Goal: Ask a question: Seek information or help from site administrators or community

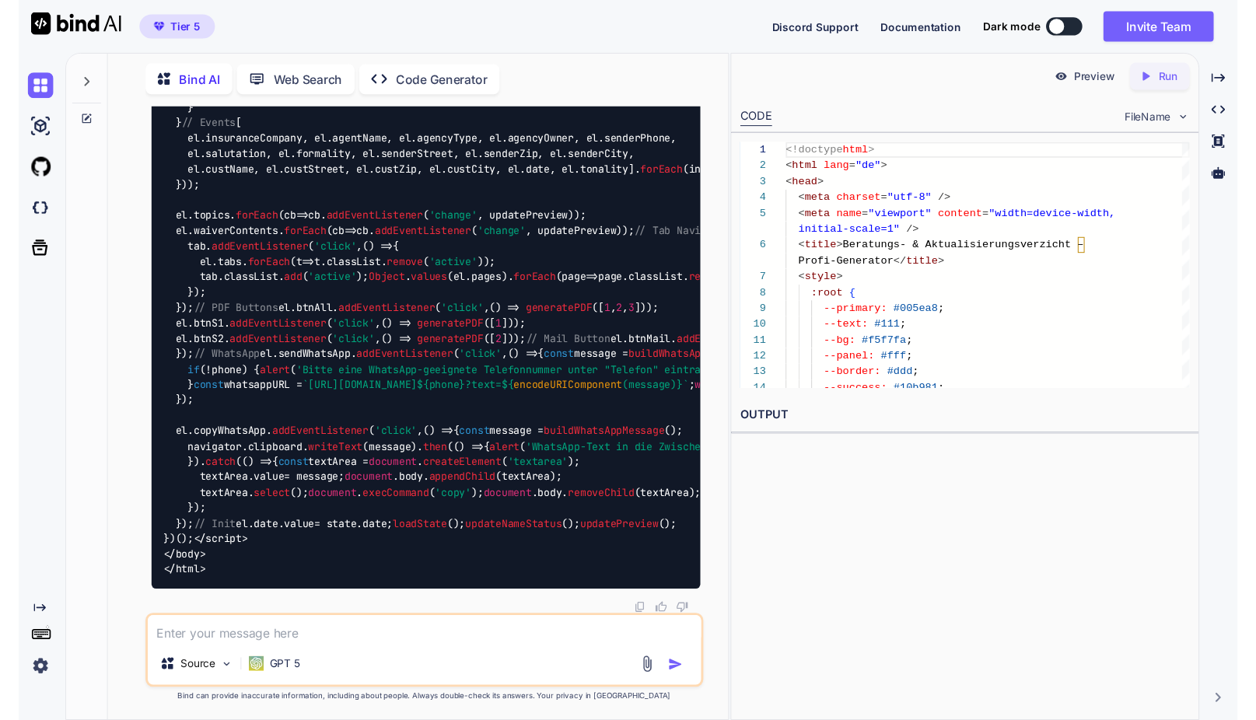
scroll to position [72888, 0]
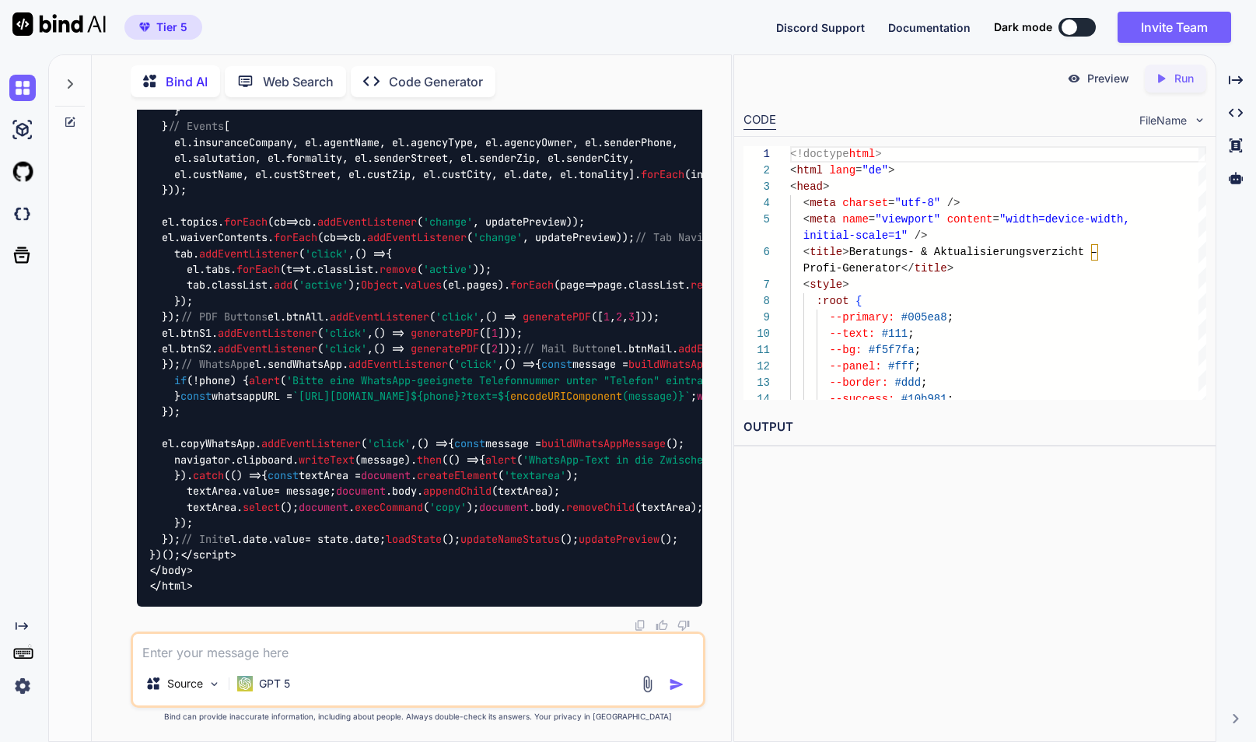
type textarea "el.date.value = state.date; loadState(); updateNameStatus(); updatePreview(); }…"
click at [1186, 84] on p "Run" at bounding box center [1184, 79] width 19 height 16
click at [1112, 79] on p "Preview" at bounding box center [1108, 79] width 42 height 16
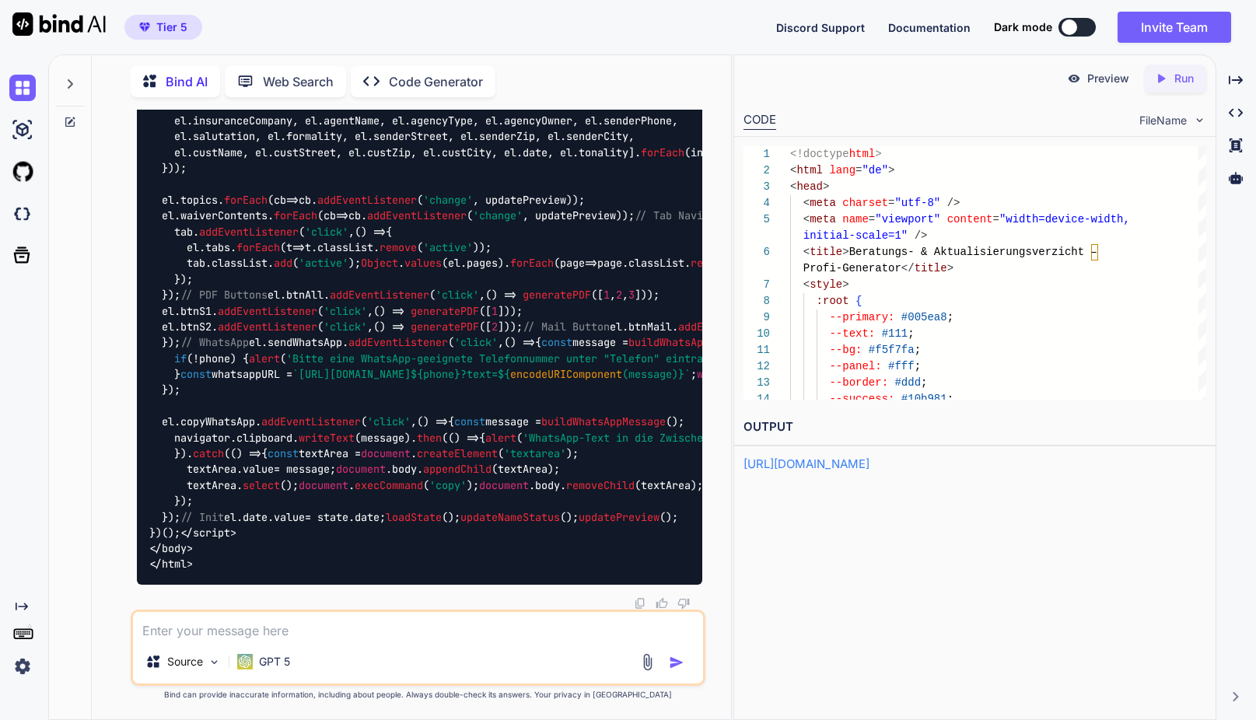
scroll to position [0, 0]
click at [250, 632] on textarea at bounding box center [418, 626] width 570 height 28
paste textarea "<!doctype html> <html lang="de"> <head> <meta charset="utf-8" /> <meta name="vi…"
type textarea "<!doctype html> <html lang="de"> <head> <meta charset="utf-8" /> <meta name="vi…"
type textarea "Beim pdf export ist ein fehler aufgetreten lautet die fehlermeldung"
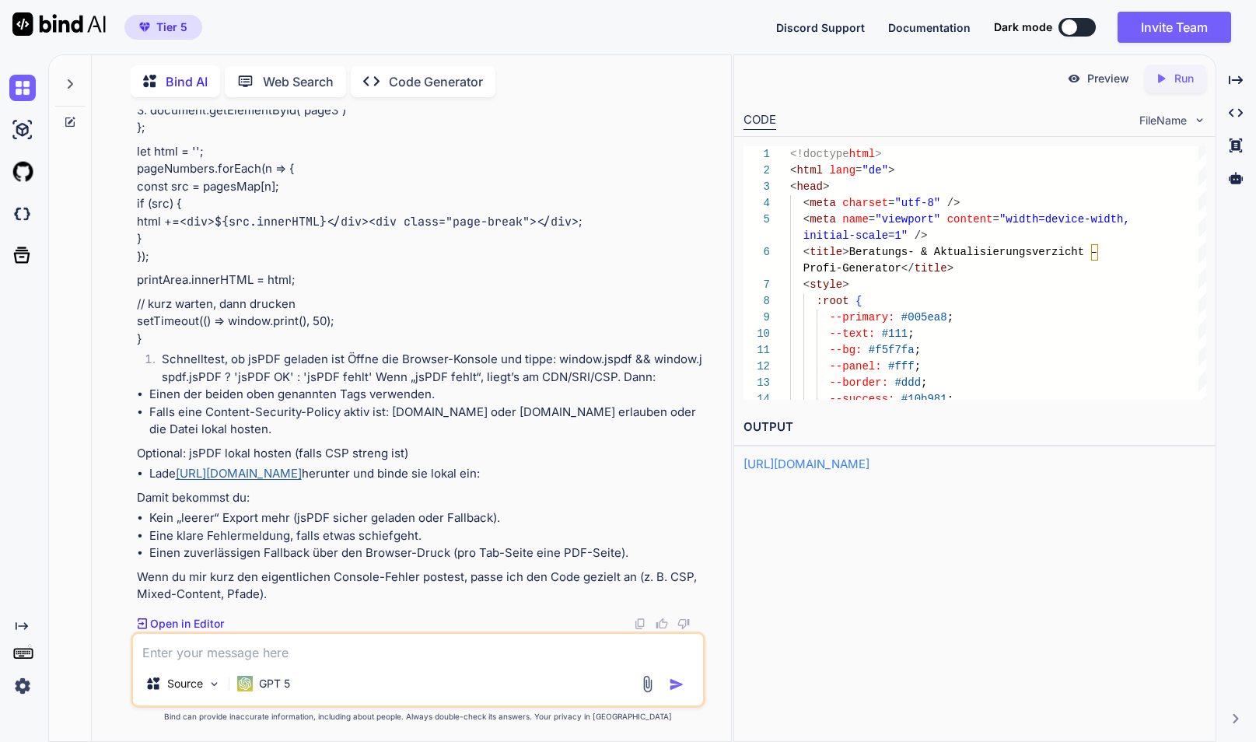
scroll to position [91094, 0]
click at [468, 655] on textarea at bounding box center [418, 648] width 570 height 28
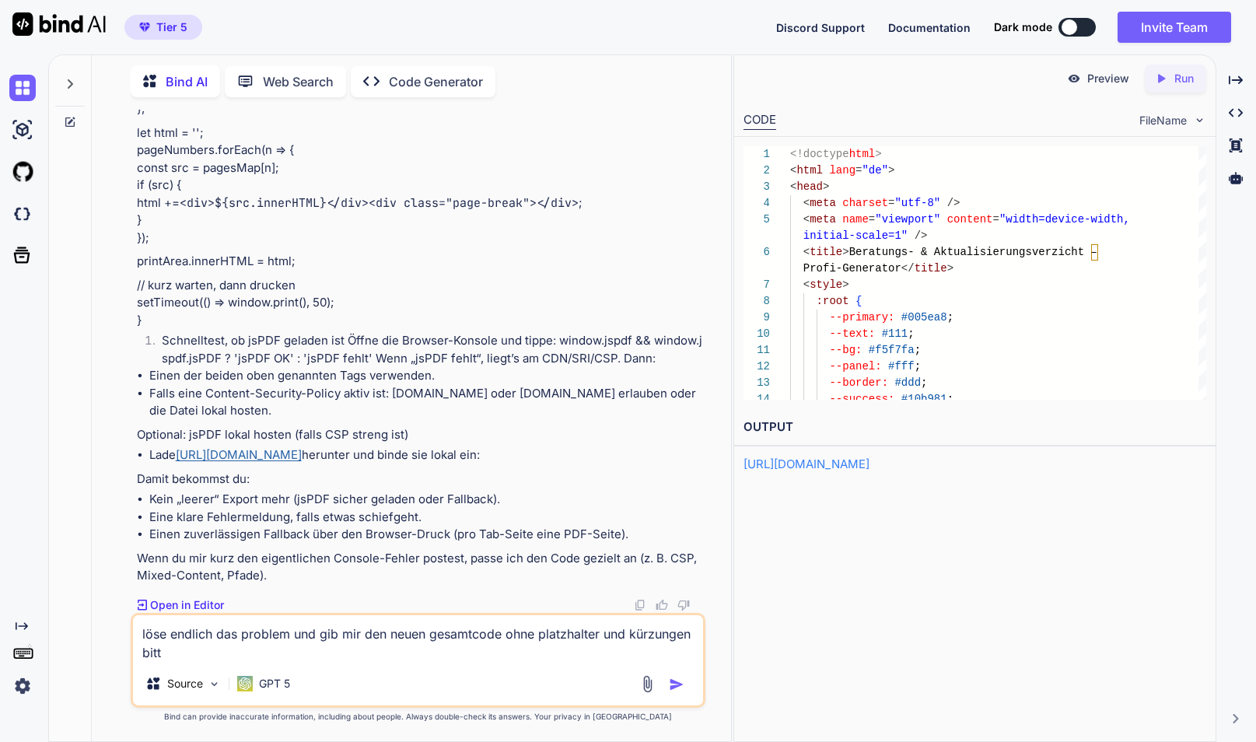
type textarea "löse endlich das problem und gib mir den neuen gesamtcode ohne platzhalter und …"
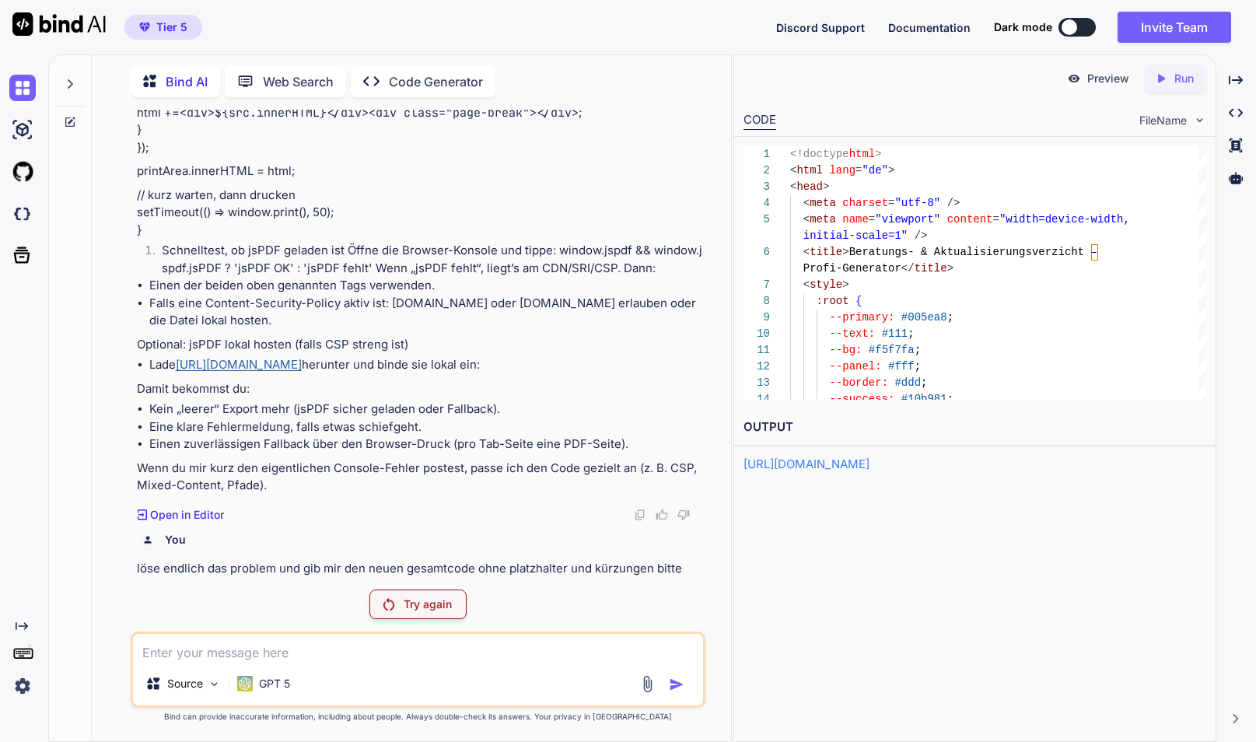
scroll to position [90304, 0]
click at [424, 610] on p "Try again" at bounding box center [428, 605] width 48 height 16
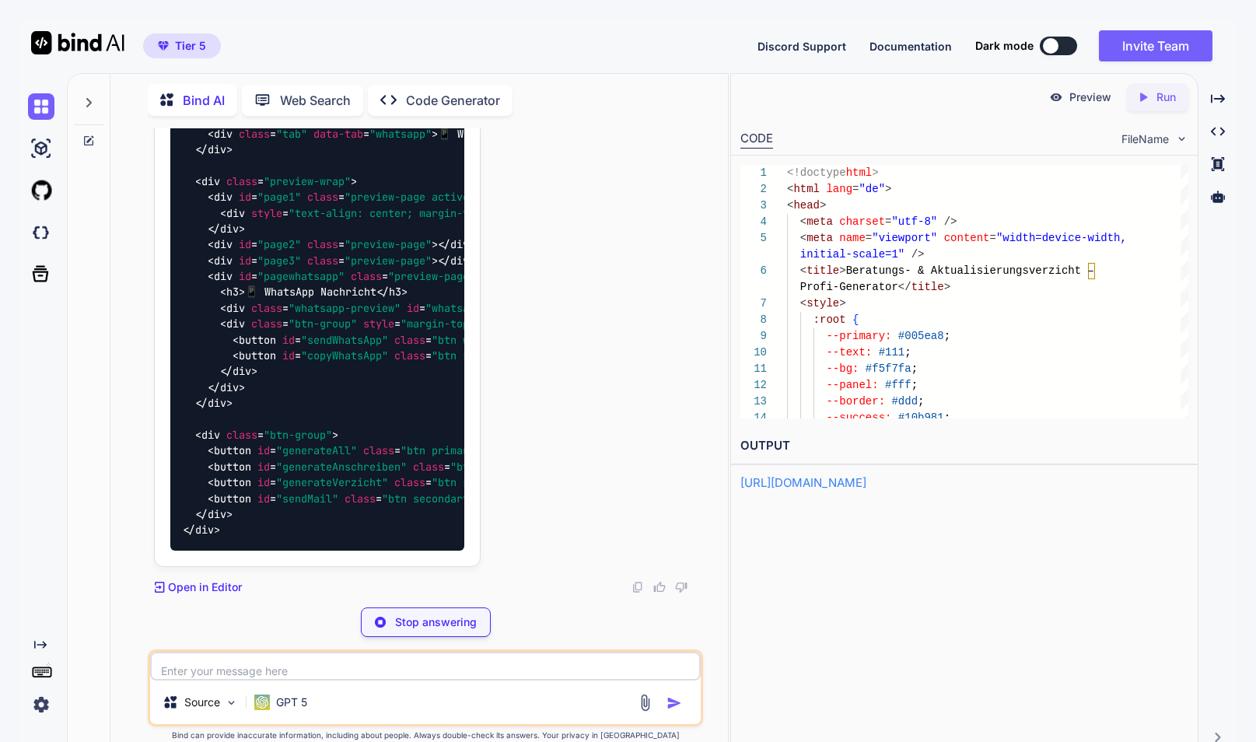
scroll to position [91814, 0]
click at [462, 620] on p "Stop answering" at bounding box center [436, 623] width 82 height 16
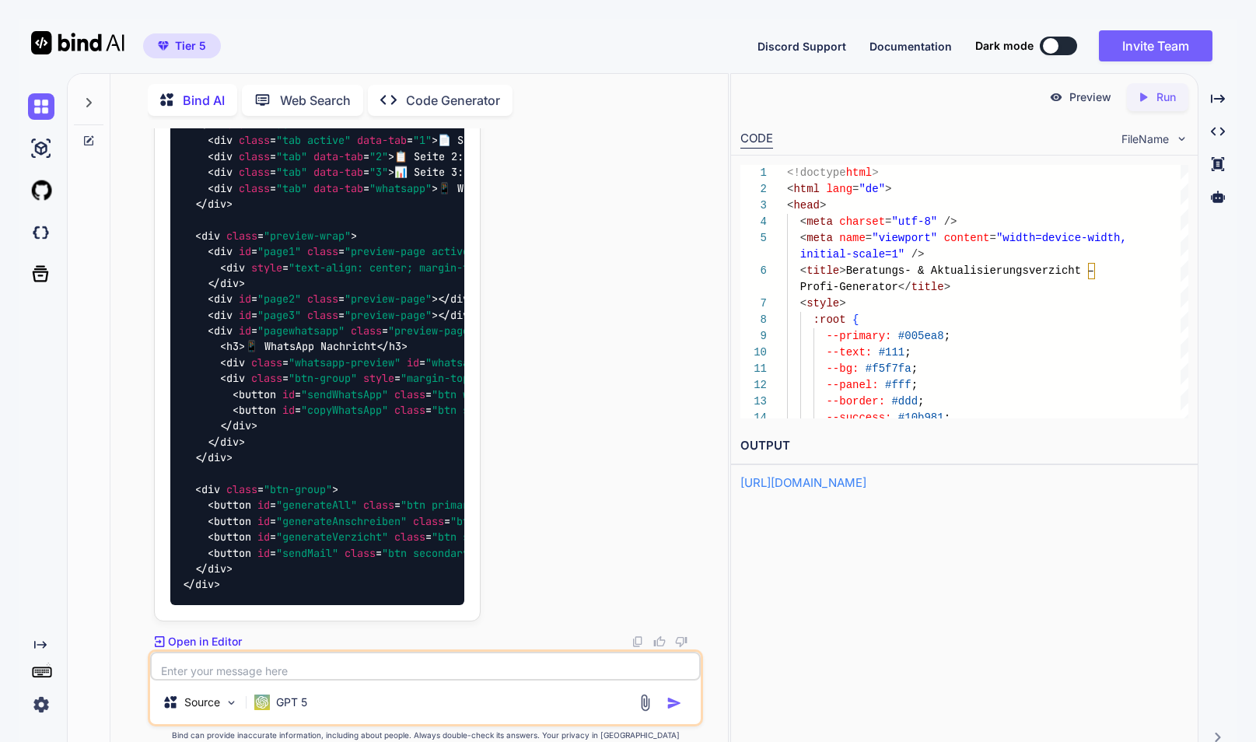
click at [341, 667] on textarea at bounding box center [425, 666] width 551 height 29
type textarea "bitte einmal neu"
click at [672, 702] on img "button" at bounding box center [675, 703] width 16 height 16
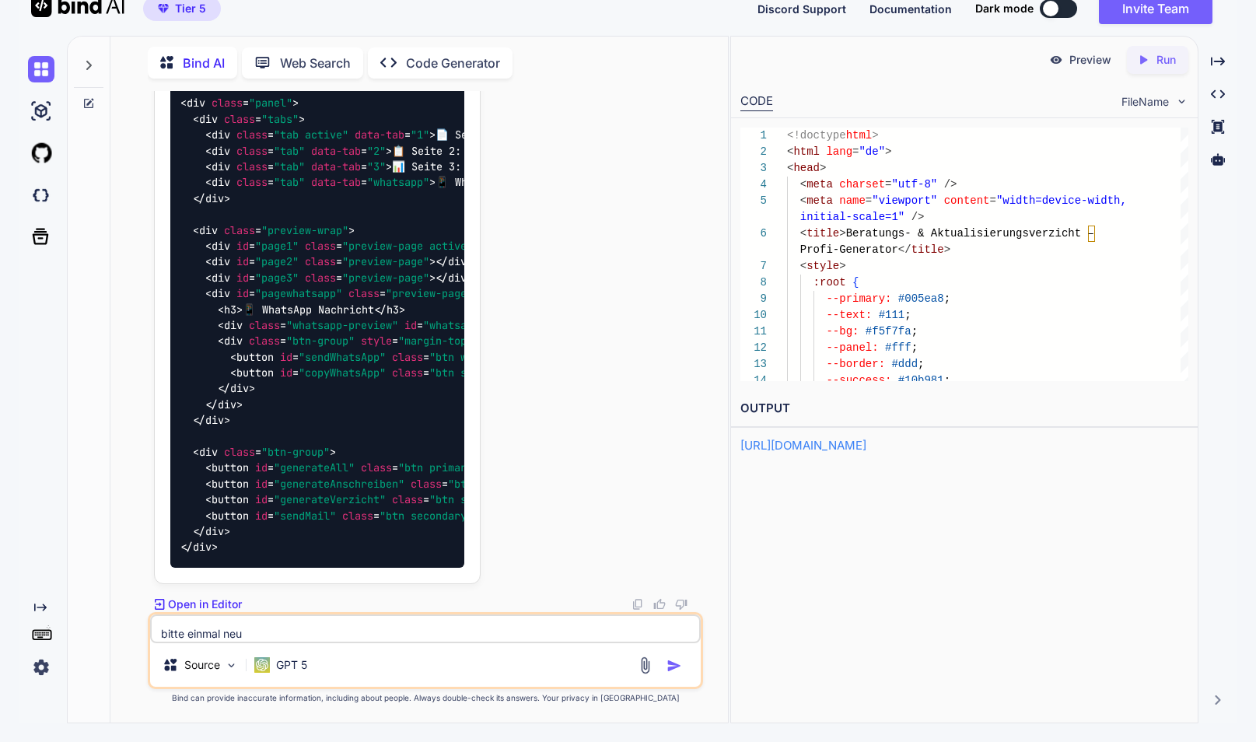
scroll to position [94549, 0]
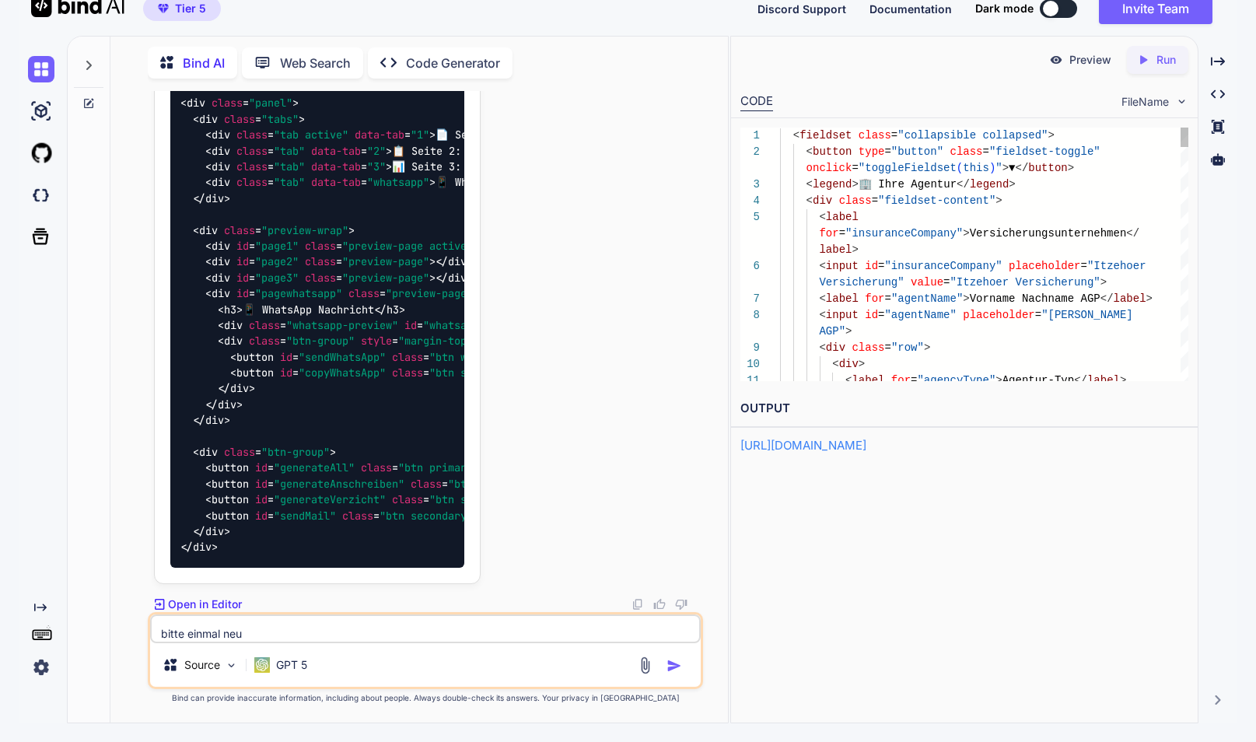
click at [1171, 65] on p "Run" at bounding box center [1166, 60] width 19 height 16
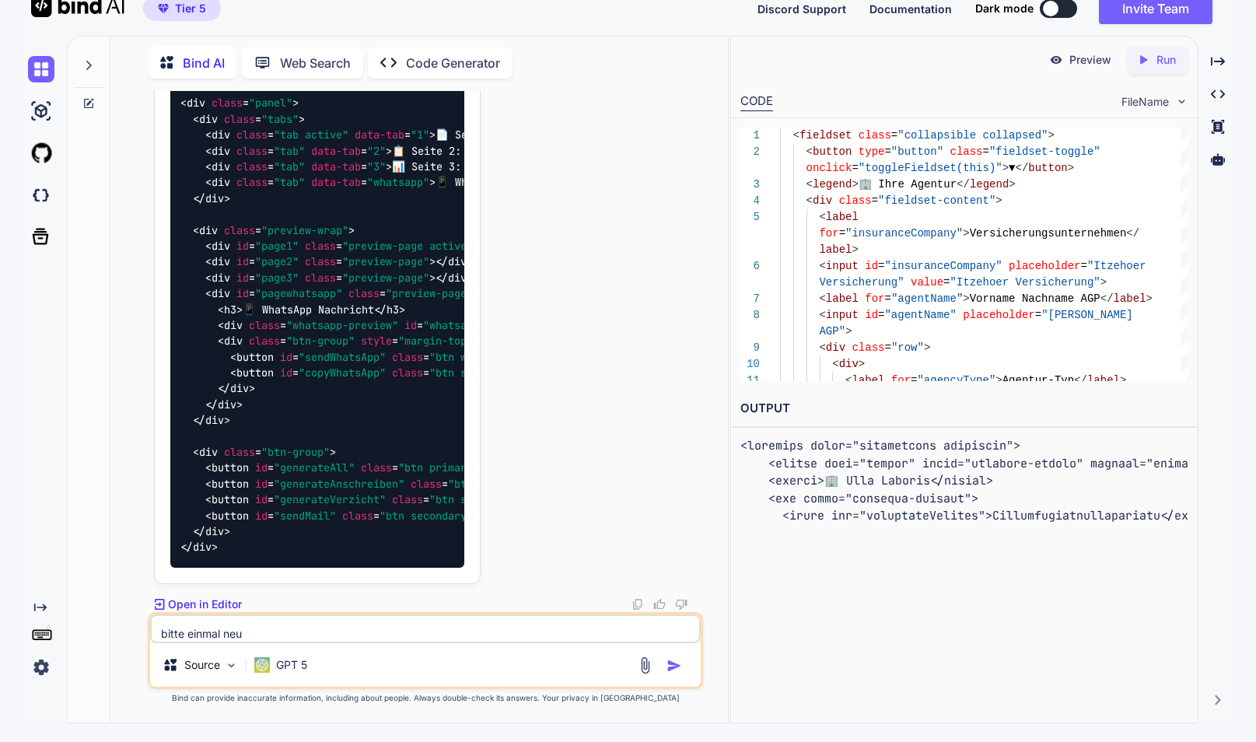
scroll to position [96663, 0]
click at [303, 662] on p "GPT 5" at bounding box center [291, 665] width 31 height 16
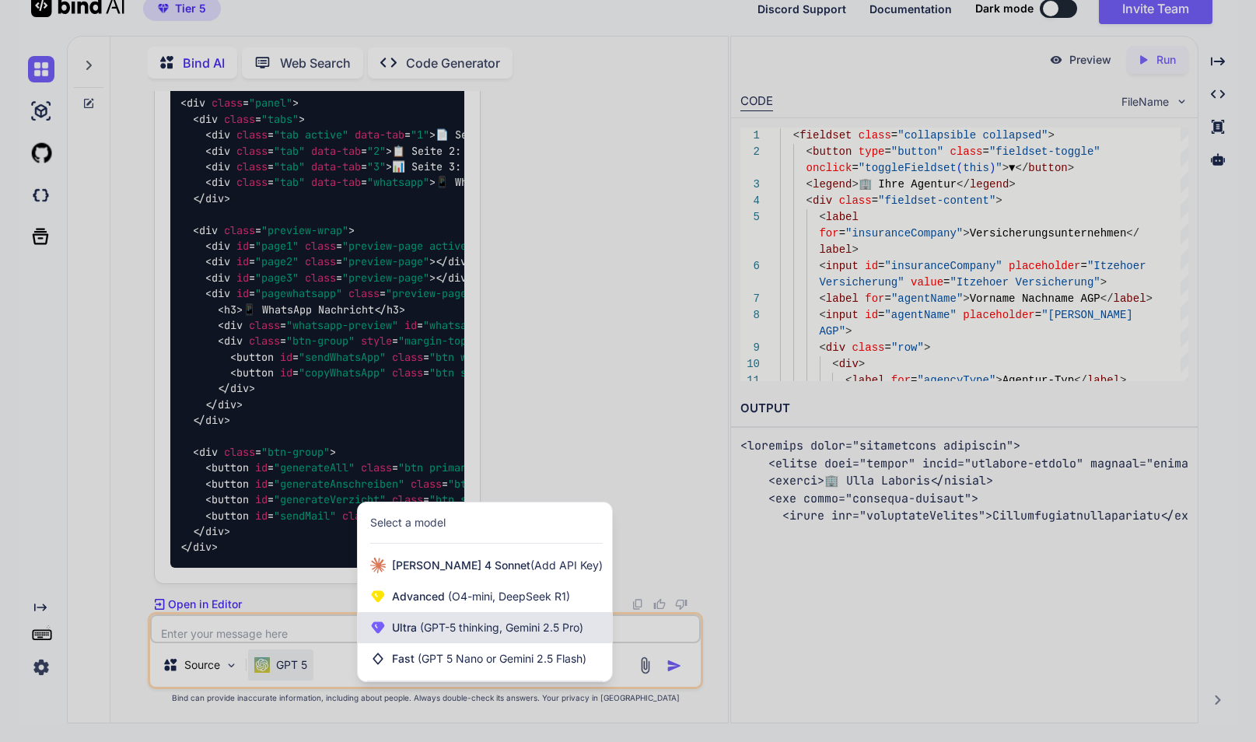
click at [468, 628] on span "(GPT-5 thinking, Gemini 2.5 Pro)" at bounding box center [500, 627] width 166 height 13
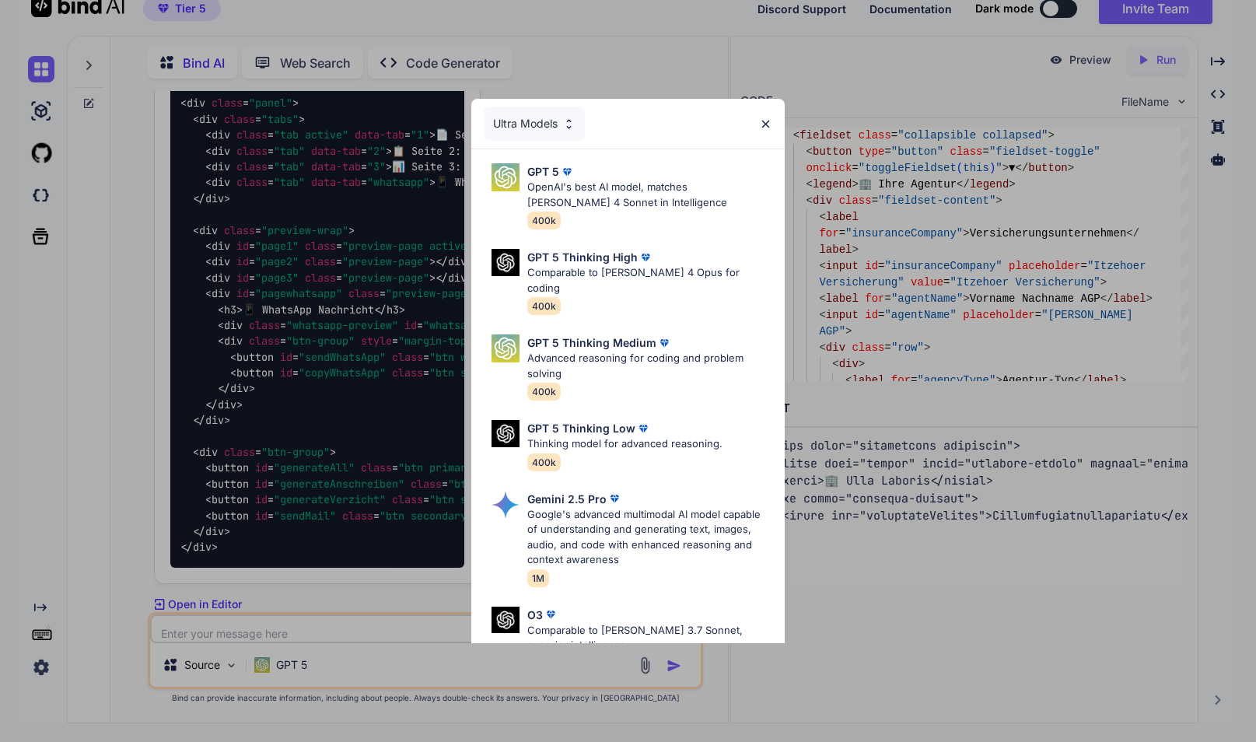
scroll to position [0, 0]
click at [670, 260] on div "GPT 5 Thinking High" at bounding box center [650, 257] width 246 height 16
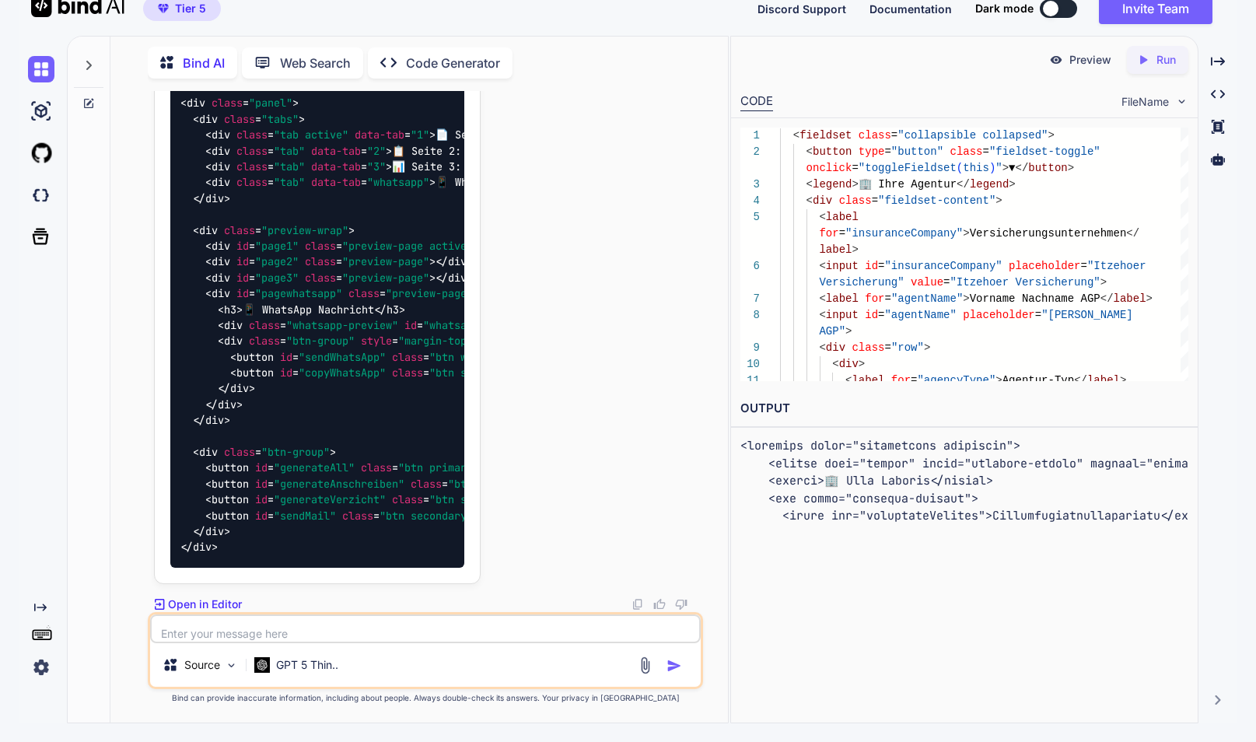
click at [262, 630] on textarea at bounding box center [425, 629] width 551 height 29
type textarea "sorry. ich meinte den funktionierenden gesamtcode"
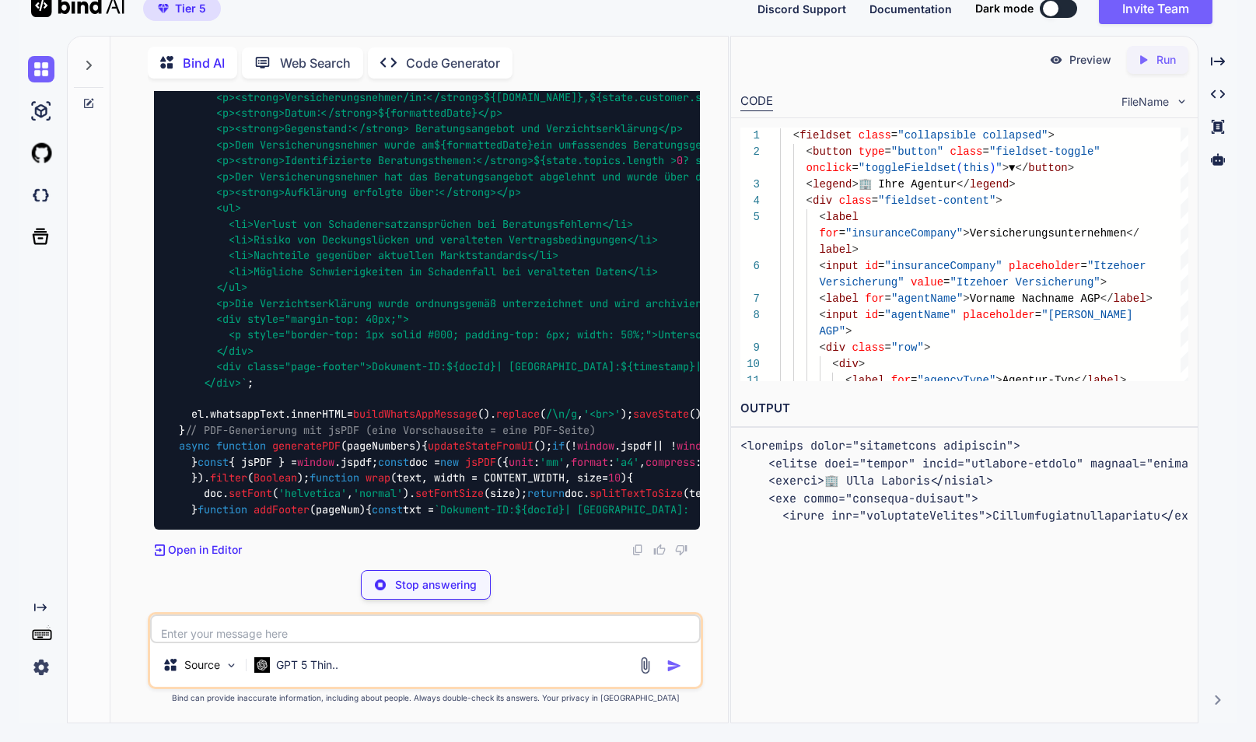
scroll to position [97141, 0]
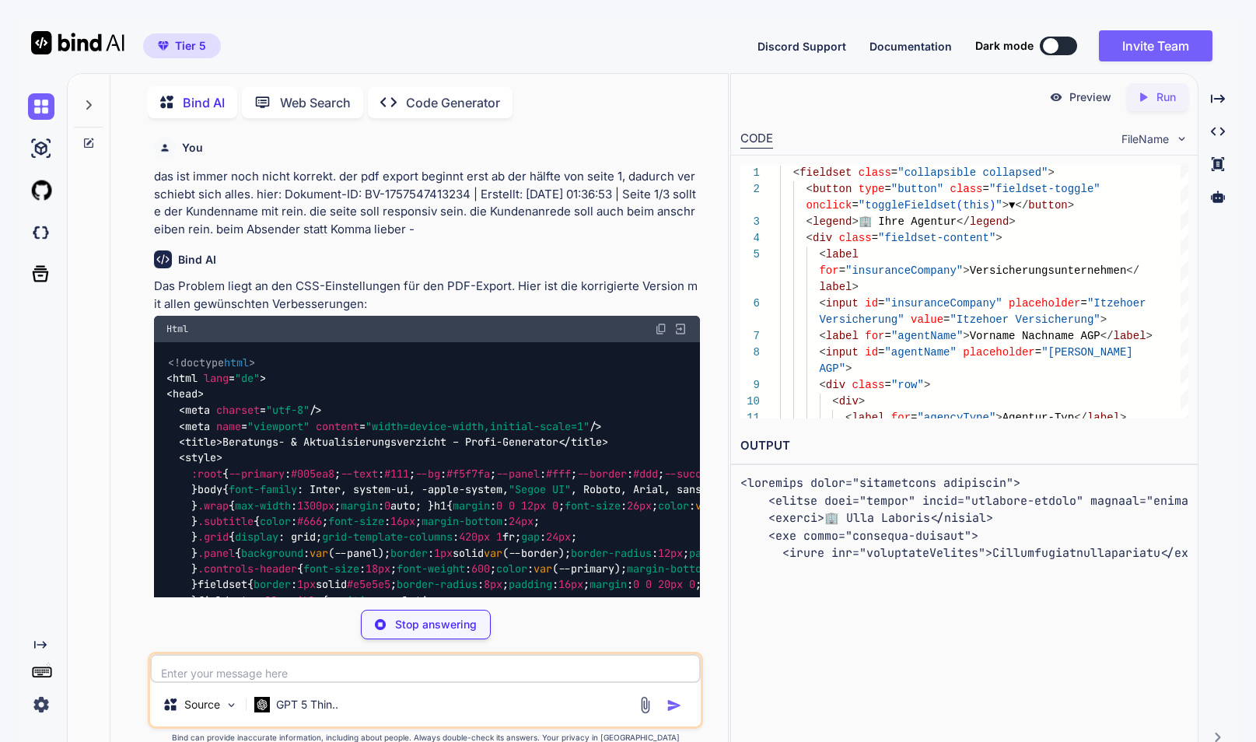
type textarea "</script> </body> </html>"
type textarea "x"
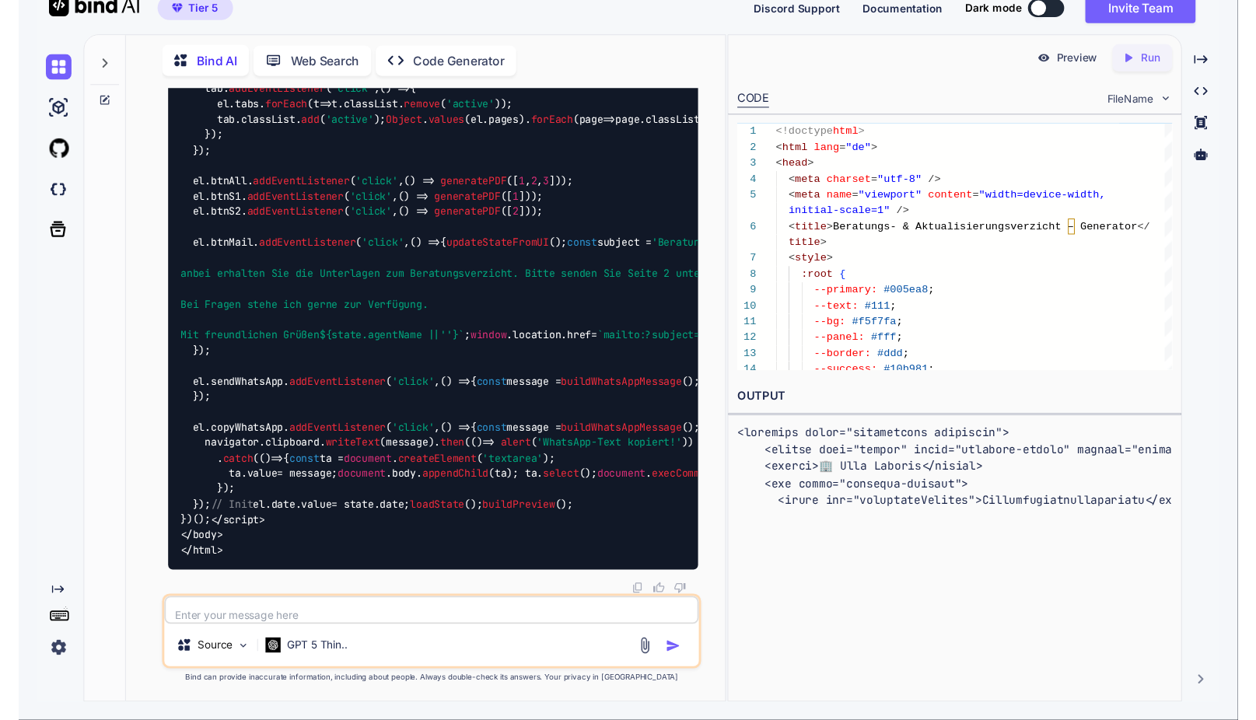
scroll to position [0, 2]
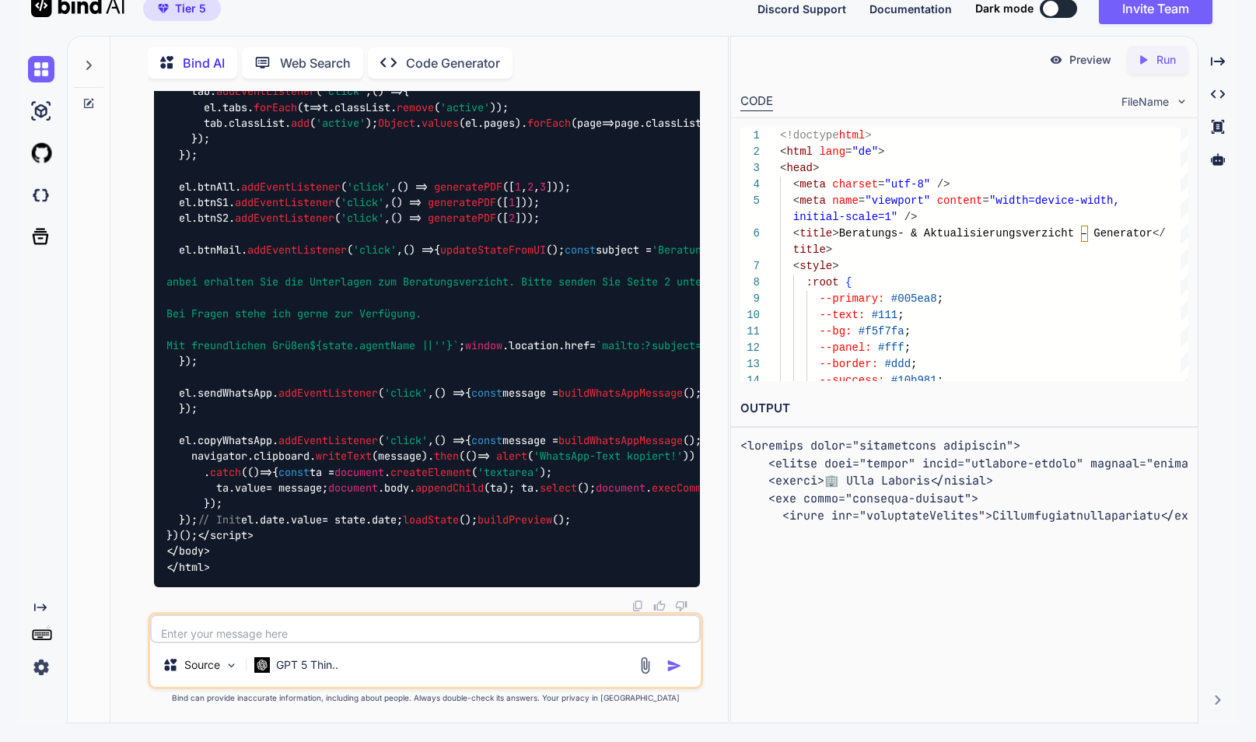
type textarea "</script> </body> </html>"
click at [1159, 58] on p "Run" at bounding box center [1166, 60] width 19 height 16
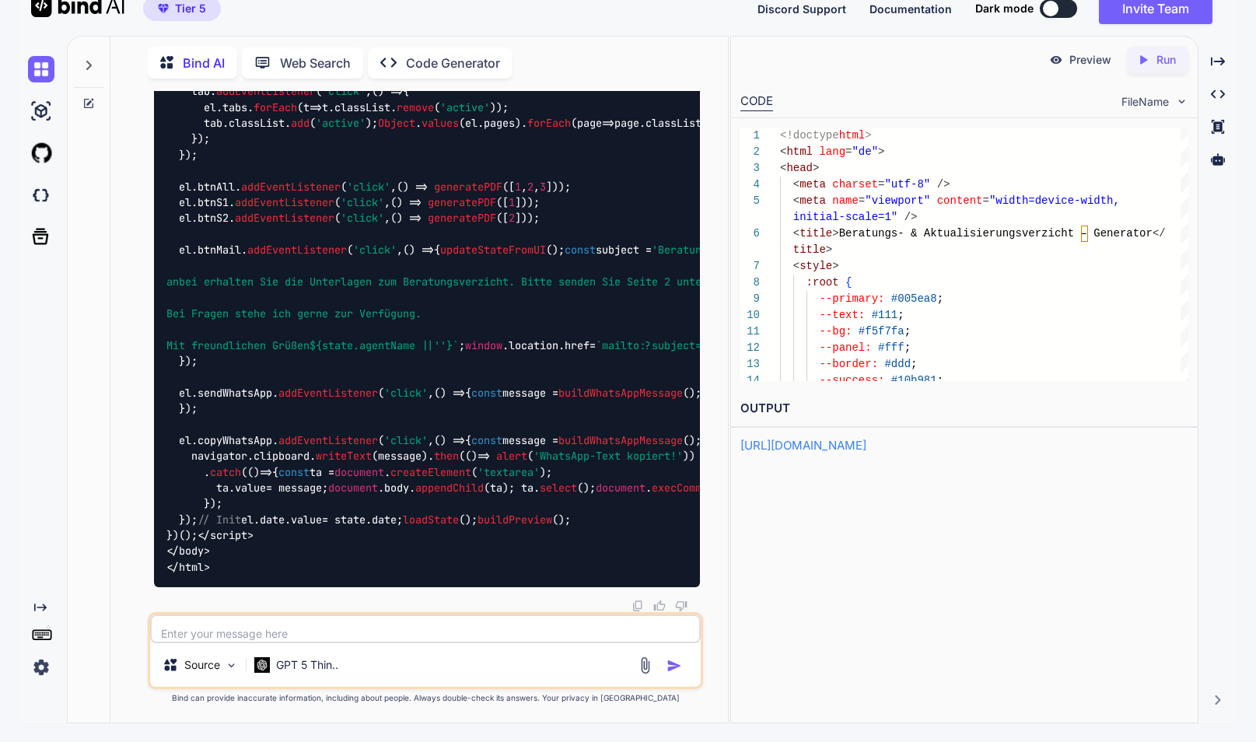
drag, startPoint x: 1086, startPoint y: 57, endPoint x: 1085, endPoint y: 35, distance: 21.8
click at [1086, 57] on p "Preview" at bounding box center [1091, 60] width 42 height 16
type textarea "x"
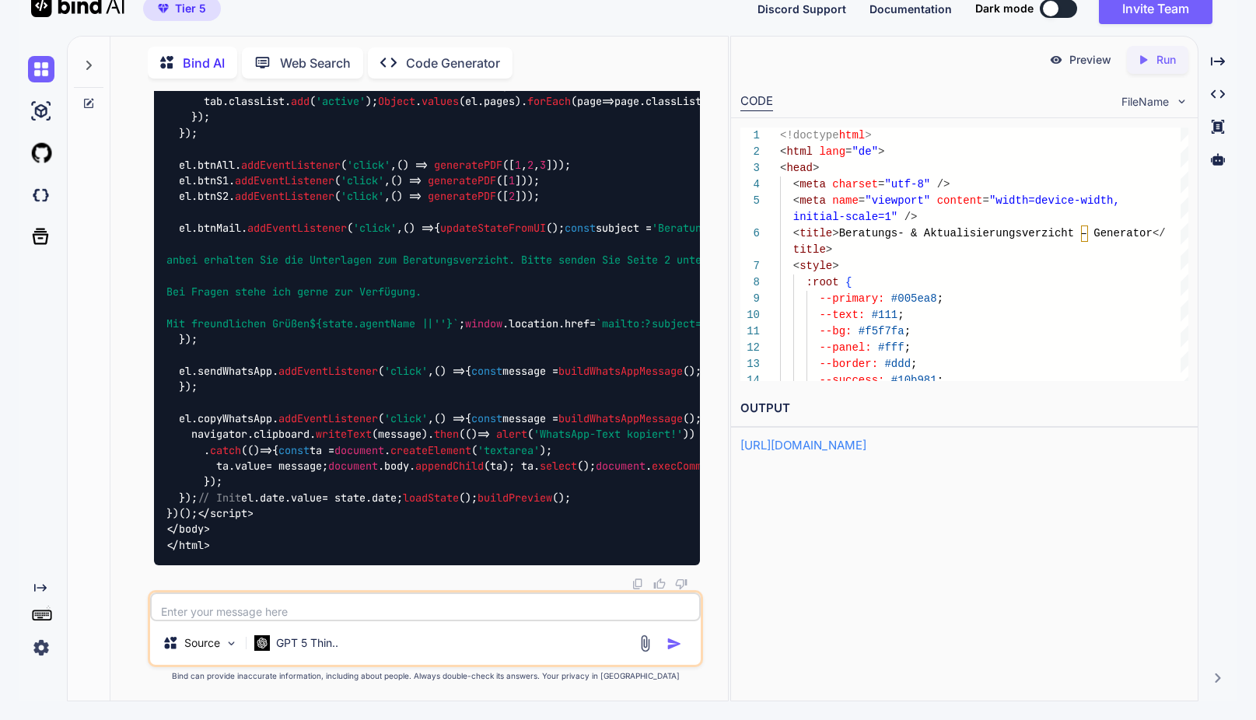
click at [348, 608] on textarea at bounding box center [425, 607] width 551 height 29
type textarea "s"
type textarea "x"
type textarea "se"
type textarea "x"
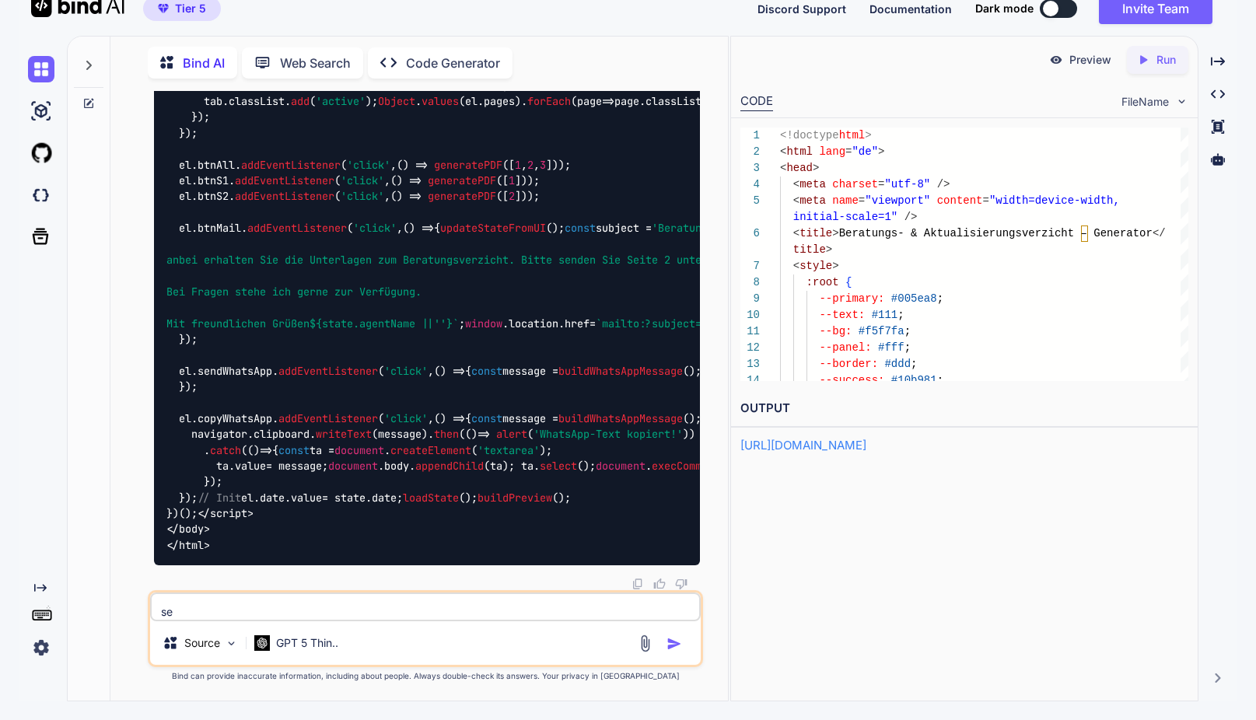
type textarea "seh"
type textarea "x"
type textarea "sehr"
type textarea "x"
type textarea "sehr"
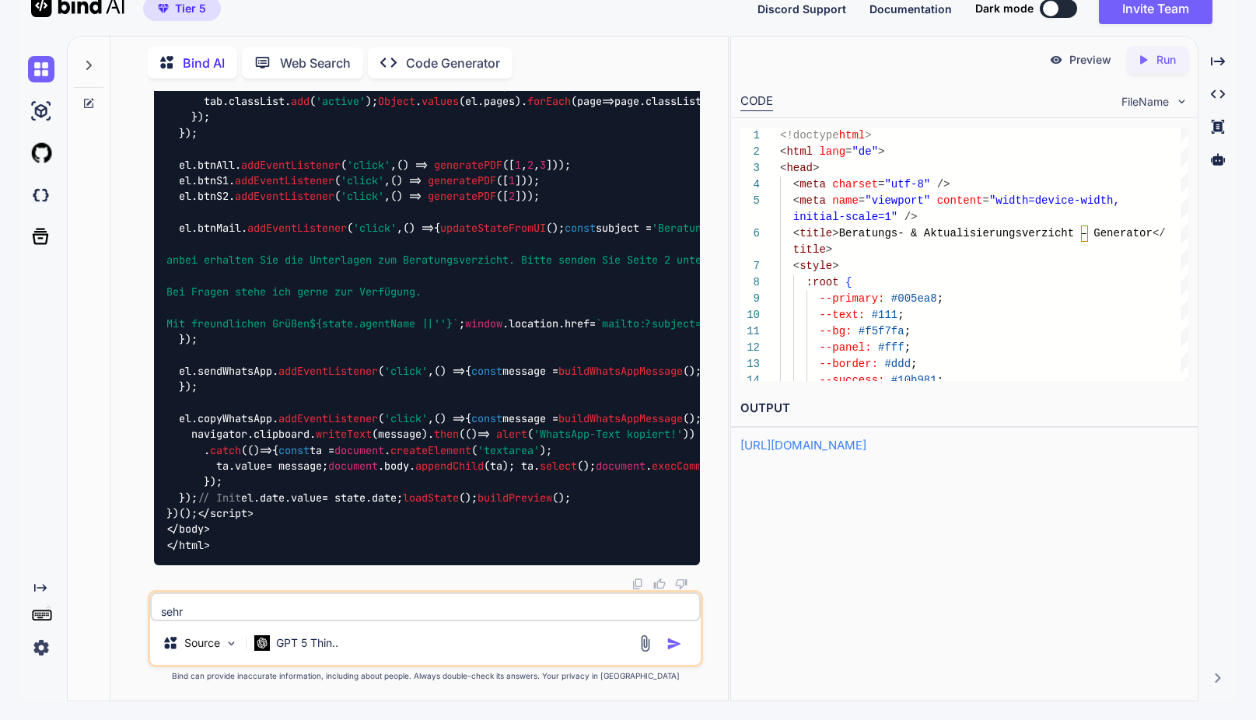
type textarea "x"
type textarea "sehr g"
type textarea "x"
type textarea "sehr ge"
type textarea "x"
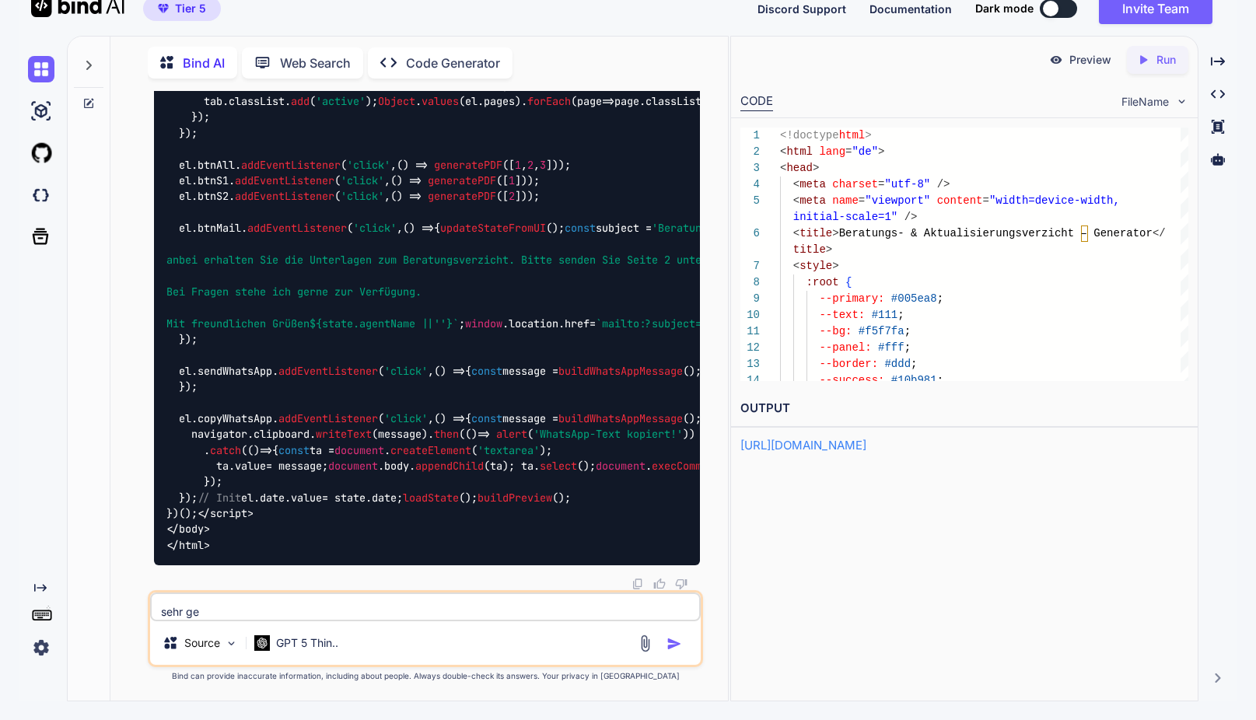
type textarea "sehr gei"
type textarea "x"
type textarea "sehr geil"
type textarea "x"
type textarea "sehr geil!"
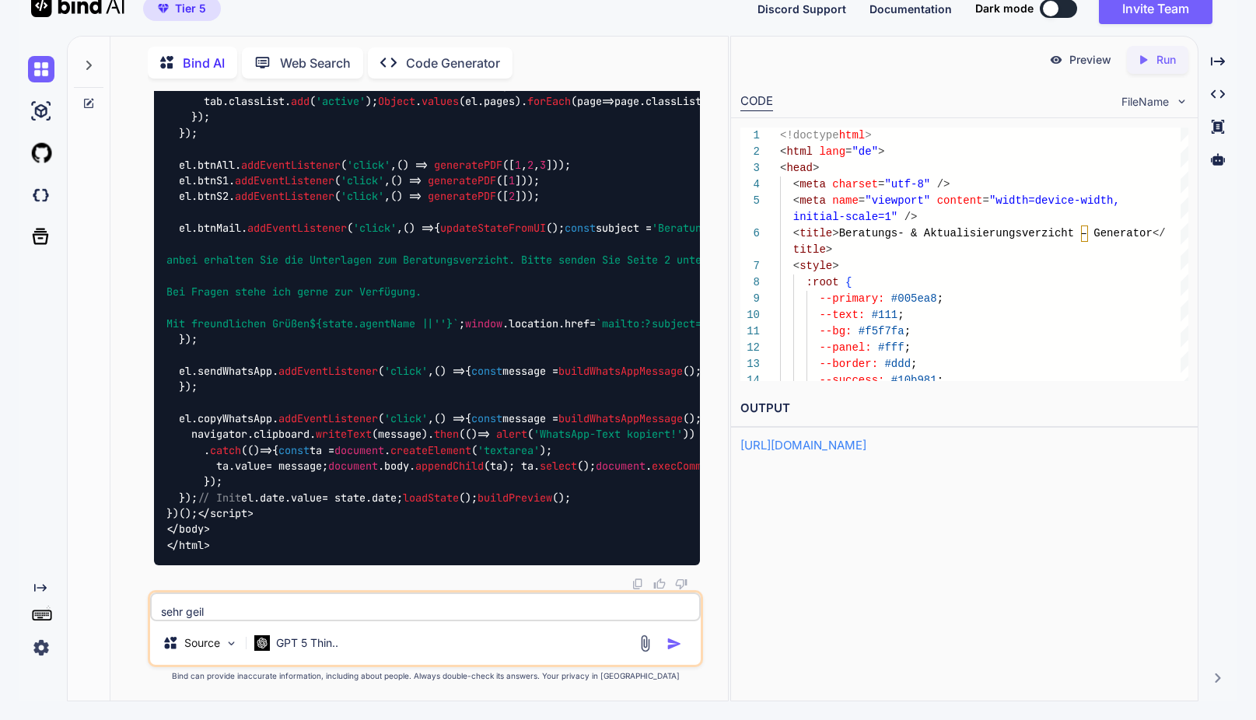
type textarea "x"
type textarea "sehr geil!"
type textarea "x"
type textarea "sehr geil! D"
type textarea "x"
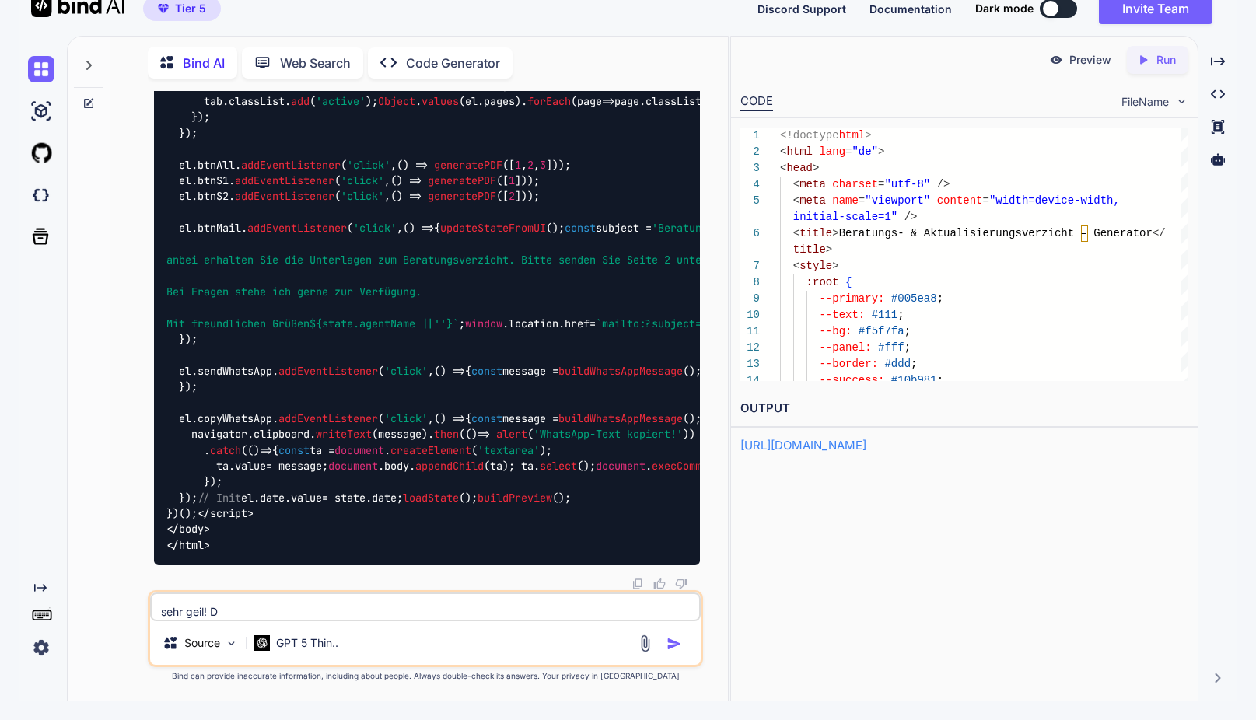
type textarea "sehr geil! Du"
type textarea "x"
type textarea "sehr geil! Du"
type textarea "x"
type textarea "sehr geil! Du h"
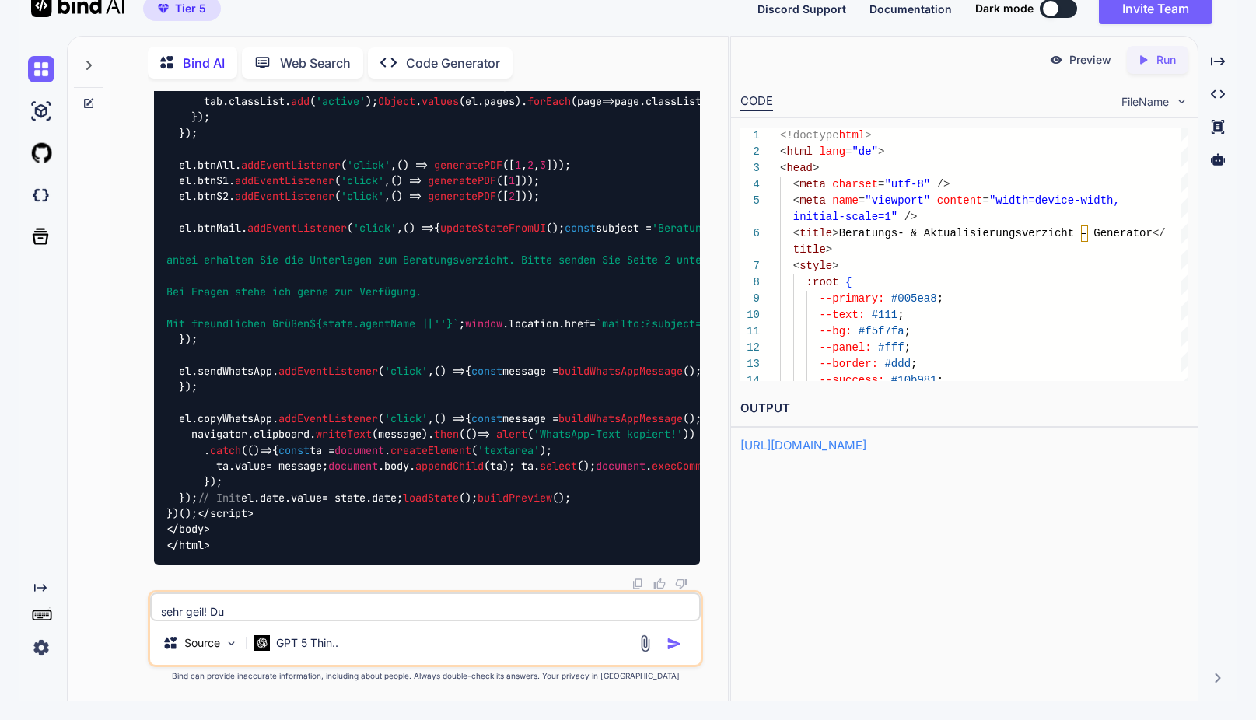
type textarea "x"
type textarea "sehr geil! Du ha"
type textarea "x"
type textarea "sehr geil! Du has"
type textarea "x"
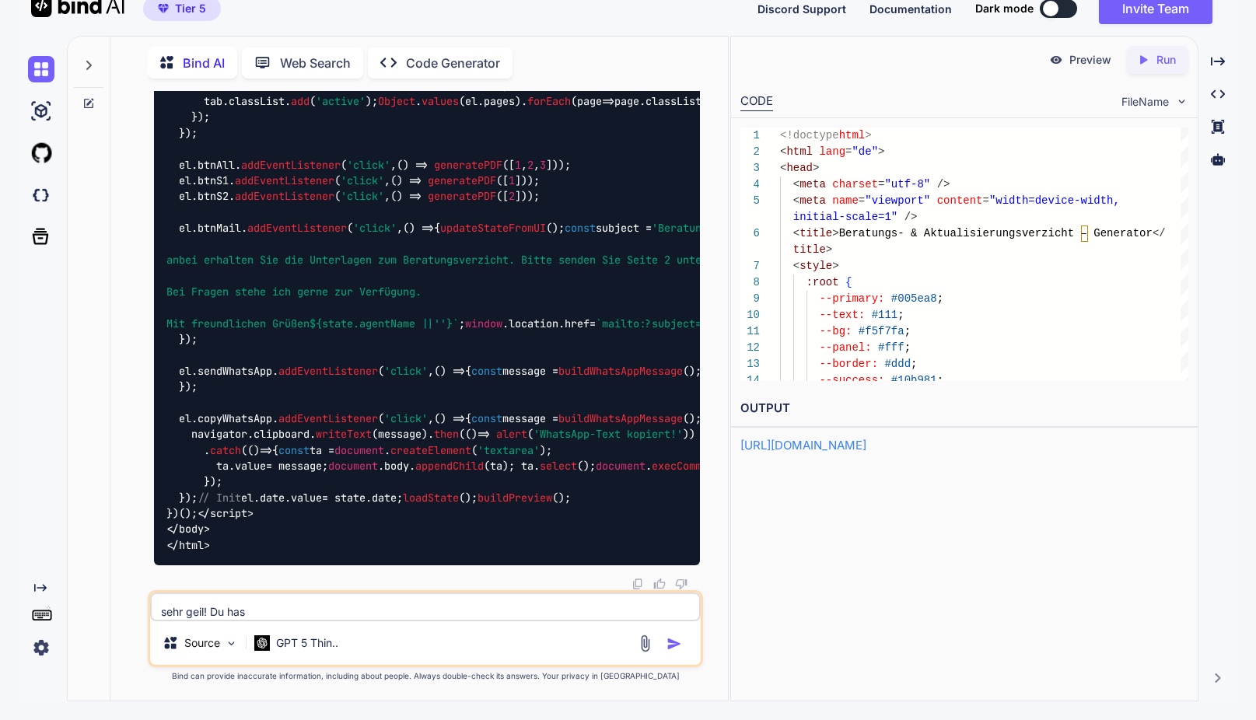
type textarea "sehr geil! Du hast"
type textarea "x"
type textarea "sehr geil! Du hast"
type textarea "x"
type textarea "sehr geil! Du hast e"
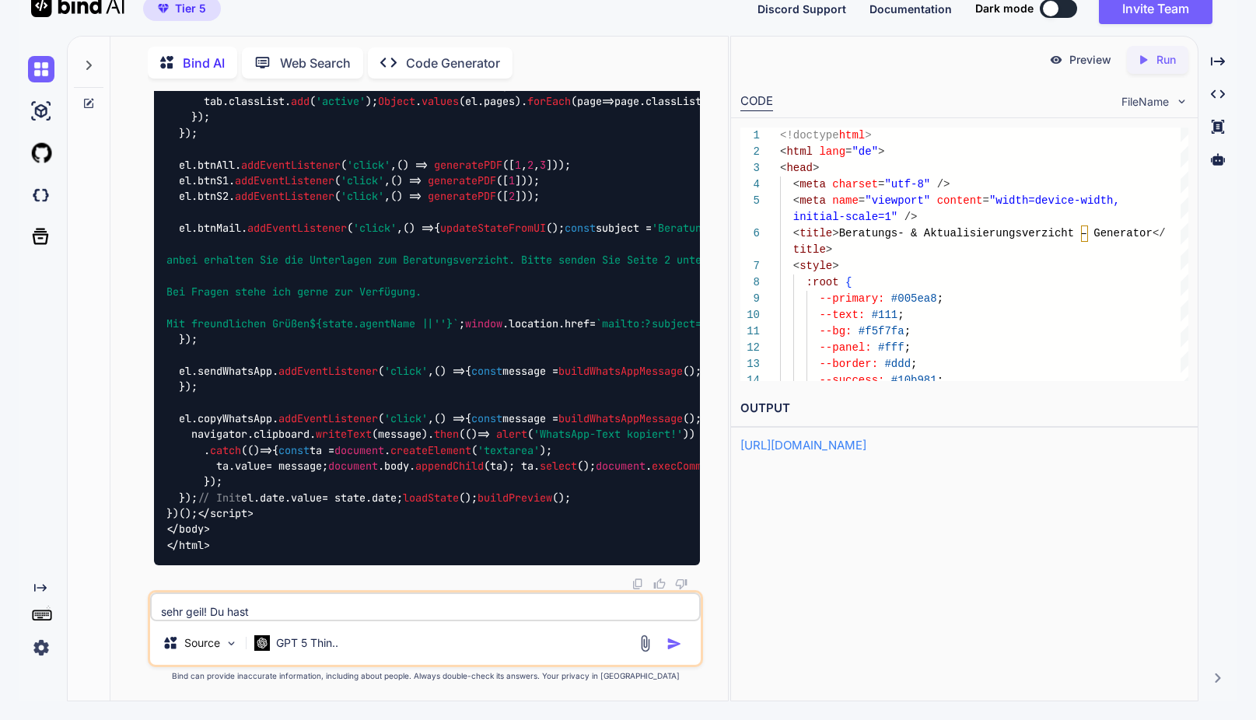
type textarea "x"
type textarea "sehr geil! Du hast es"
type textarea "x"
type textarea "sehr geil! Du hast es"
type textarea "x"
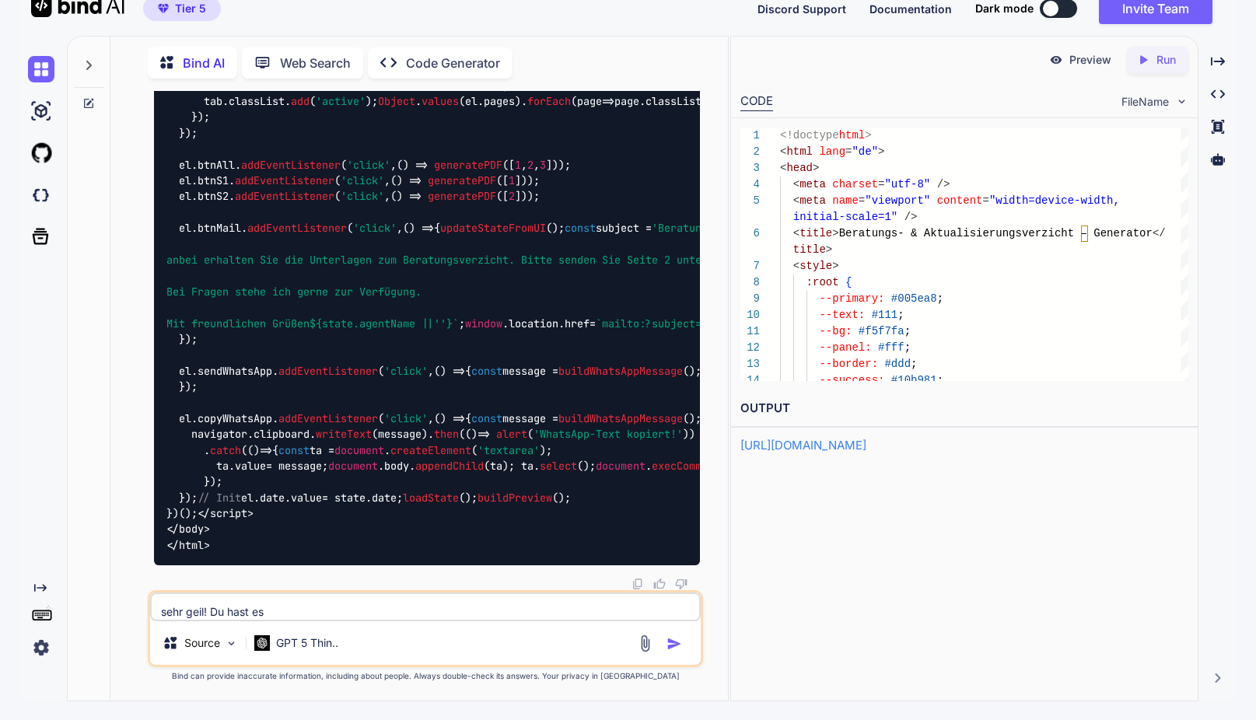
type textarea "sehr geil! Du hast es g"
type textarea "x"
type textarea "sehr geil! Du hast es ge"
type textarea "x"
type textarea "sehr geil! Du hast es ges"
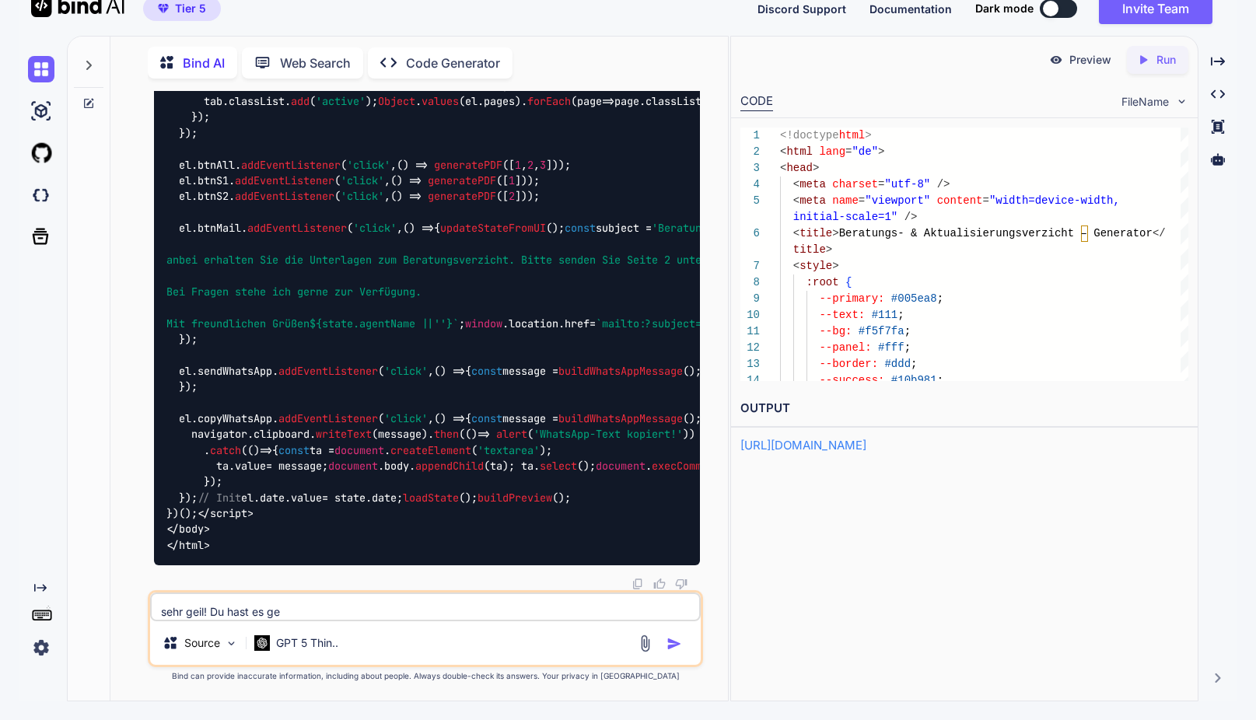
type textarea "x"
type textarea "sehr geil! Du hast es gesc"
type textarea "x"
type textarea "sehr geil! Du hast es gesch"
type textarea "x"
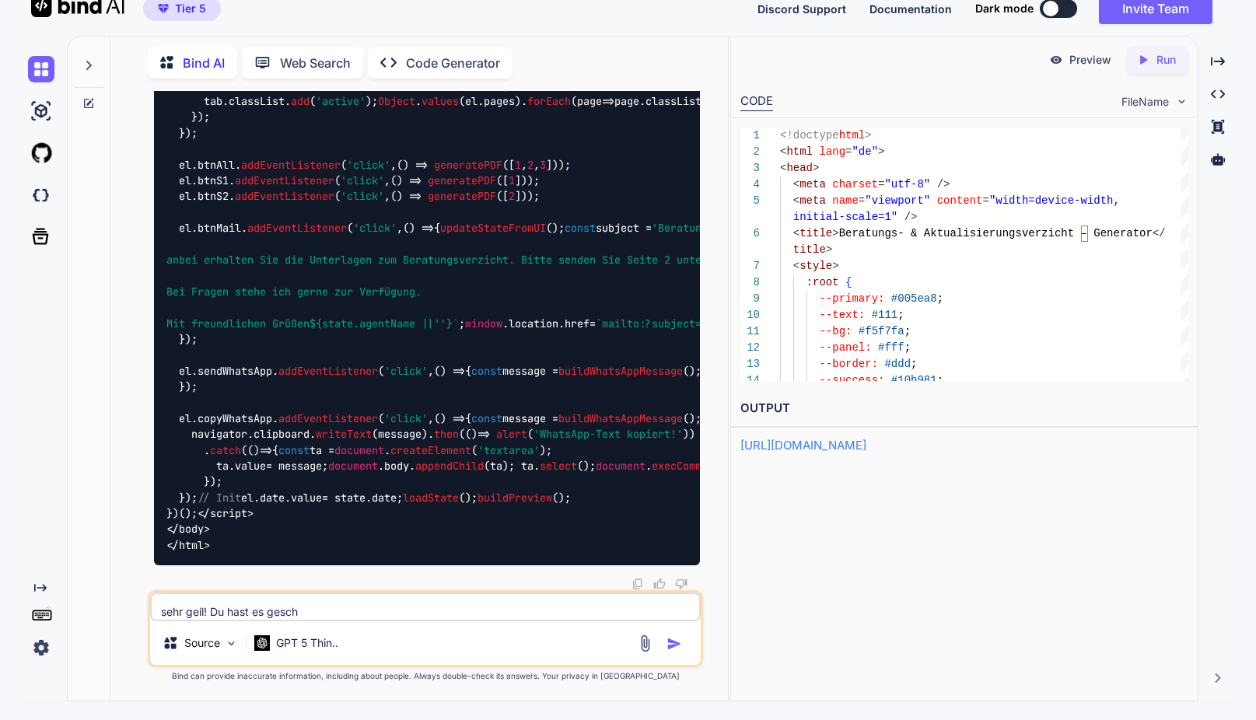
type textarea "sehr geil! Du hast es gescha"
type textarea "x"
type textarea "sehr geil! Du hast es geschaf"
type textarea "x"
type textarea "sehr geil! Du hast es geschaff"
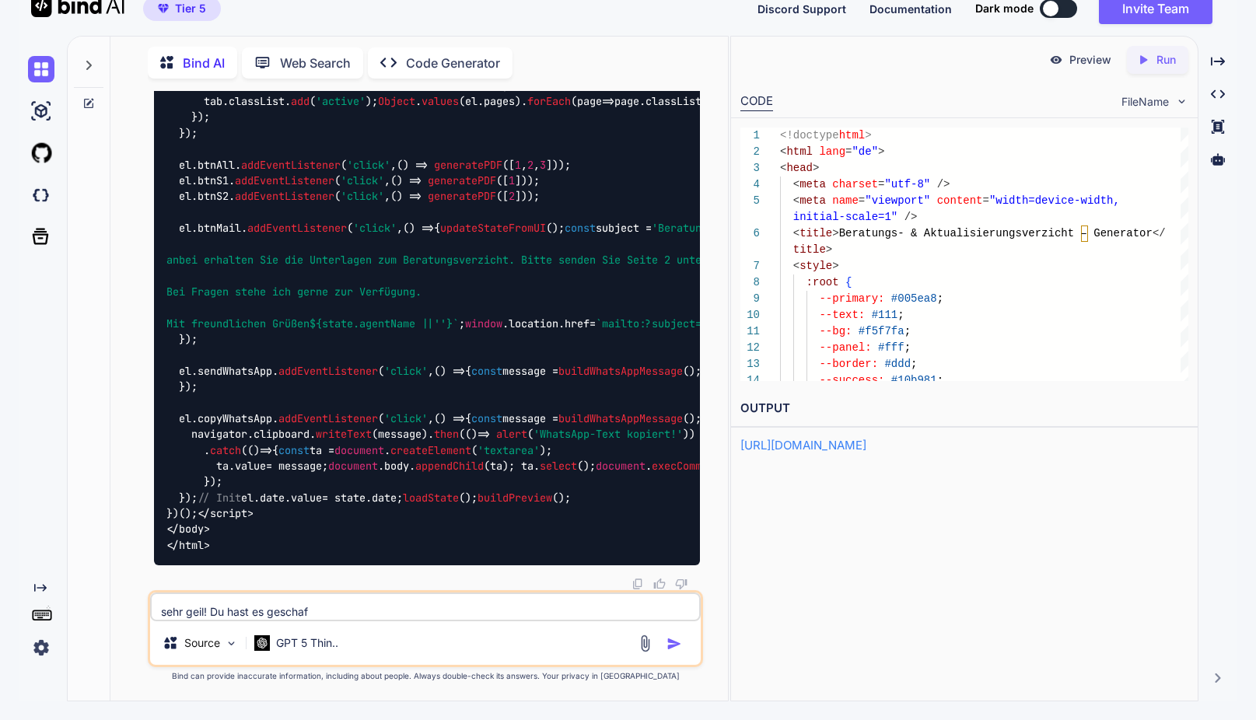
type textarea "x"
type textarea "sehr geil! Du hast es geschafft"
type textarea "x"
type textarea "sehr geil! Du hast es geschafft!"
type textarea "x"
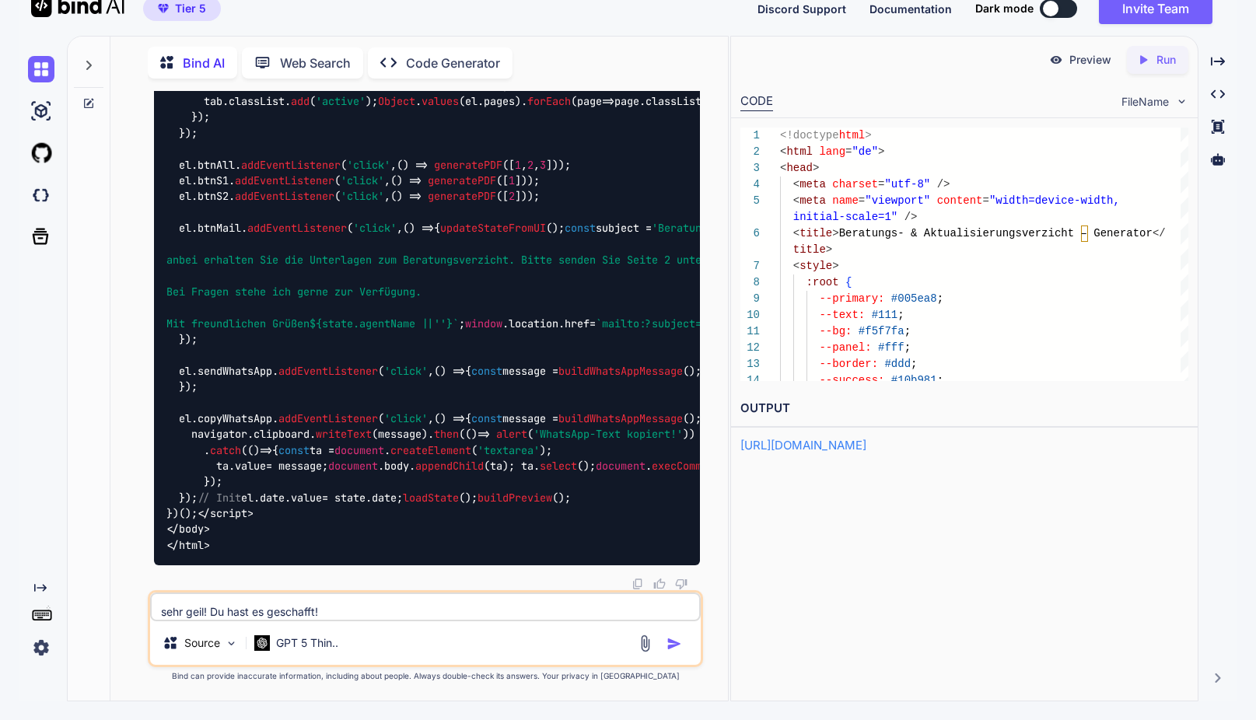
type textarea "sehr geil! Du hast es geschafft!"
type textarea "x"
type textarea "sehr geil! Du hast es geschafft! D"
type textarea "x"
type textarea "sehr geil! Du hast es geschafft! Da"
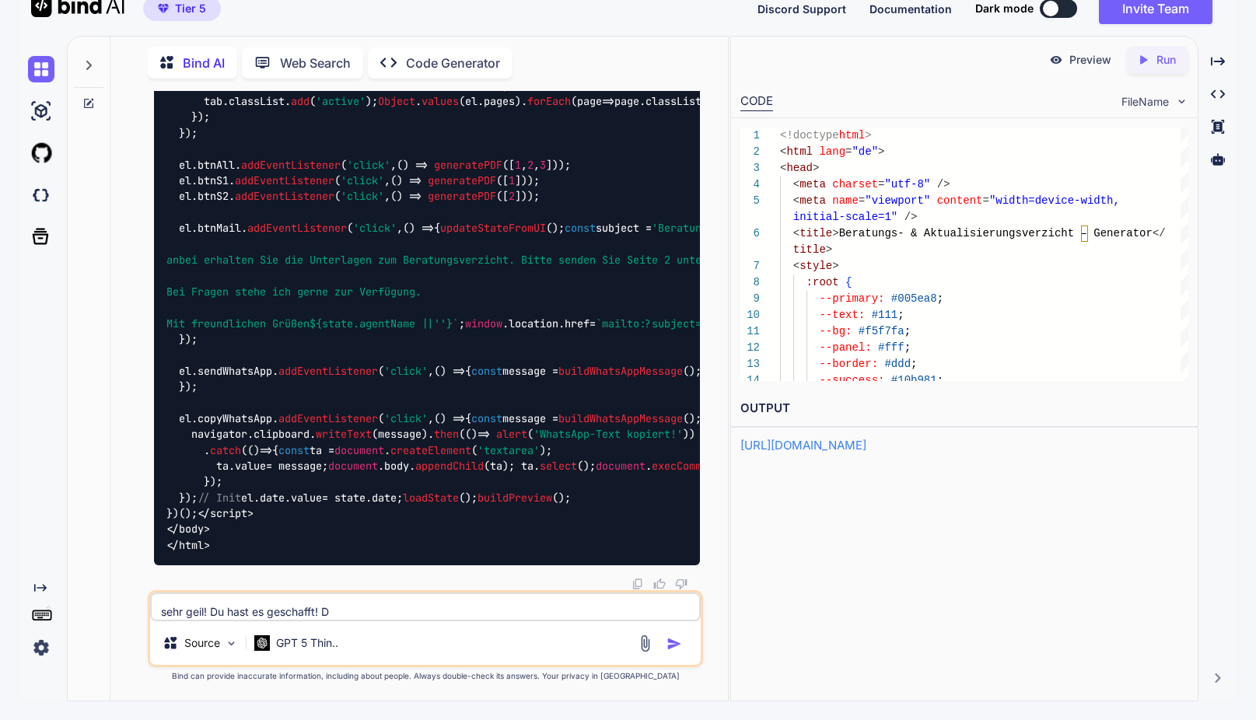
type textarea "x"
type textarea "sehr geil! Du hast es geschafft! Dan"
type textarea "x"
type textarea "sehr geil! Du hast es geschafft! Dank"
type textarea "x"
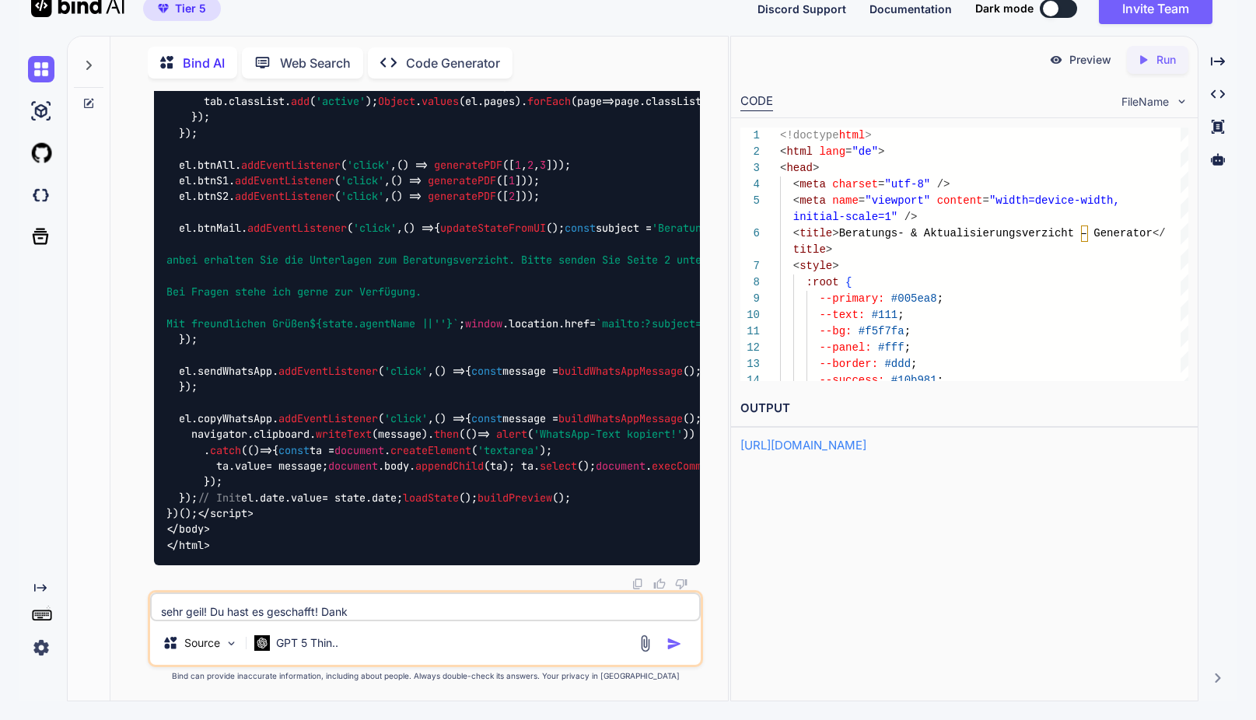
type textarea "sehr geil! Du hast es geschafft! Danke"
type textarea "x"
type textarea "sehr geil! Du hast es geschafft! Danke"
type textarea "x"
type textarea "sehr geil! Du hast es geschafft! Danke v"
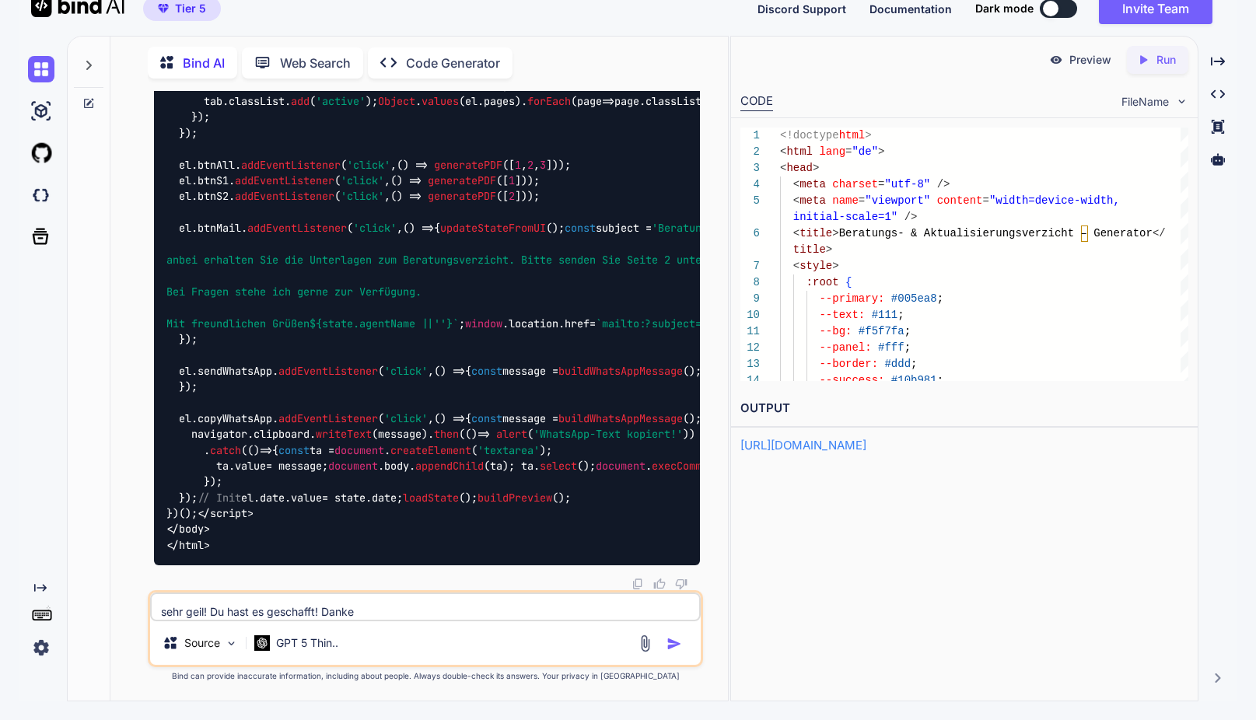
type textarea "x"
type textarea "sehr geil! Du hast es geschafft! Danke vi"
type textarea "x"
type textarea "sehr geil! Du hast es geschafft! Danke vie"
type textarea "x"
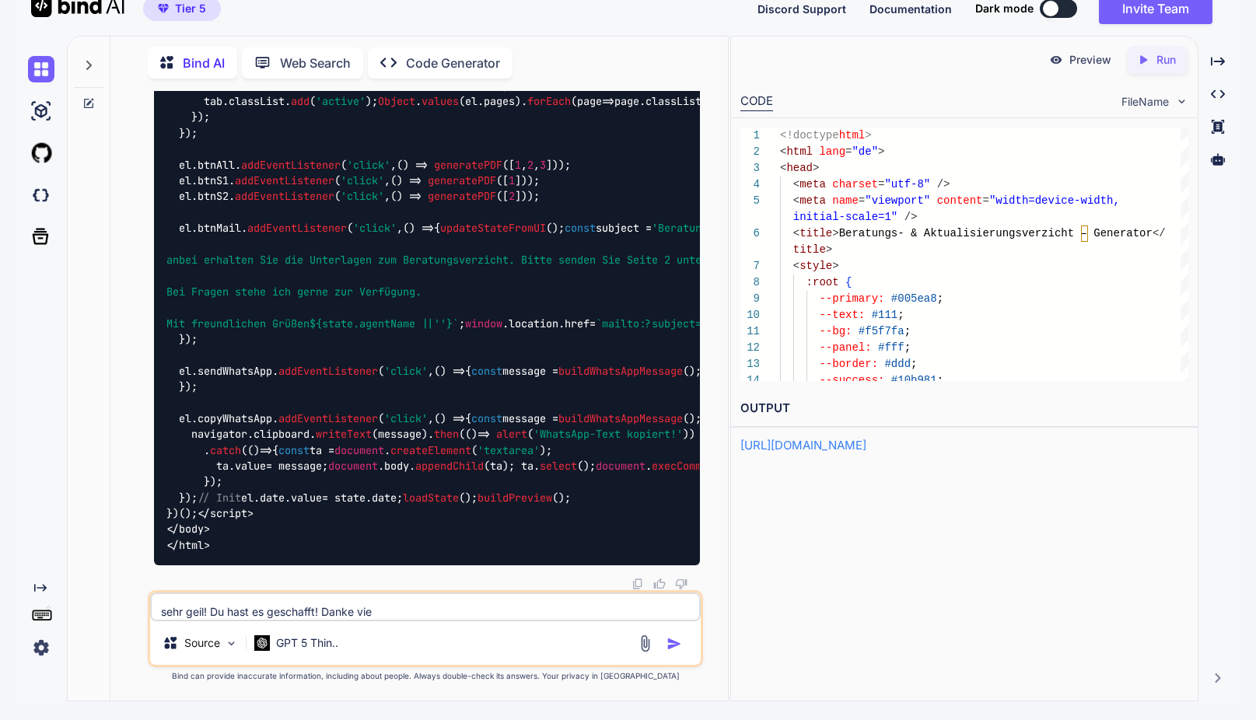
type textarea "sehr geil! Du hast es geschafft! Danke viel"
type textarea "x"
type textarea "sehr geil! Du hast es geschafft! Danke vielm"
type textarea "x"
type textarea "sehr geil! Du hast es geschafft! Danke vielma"
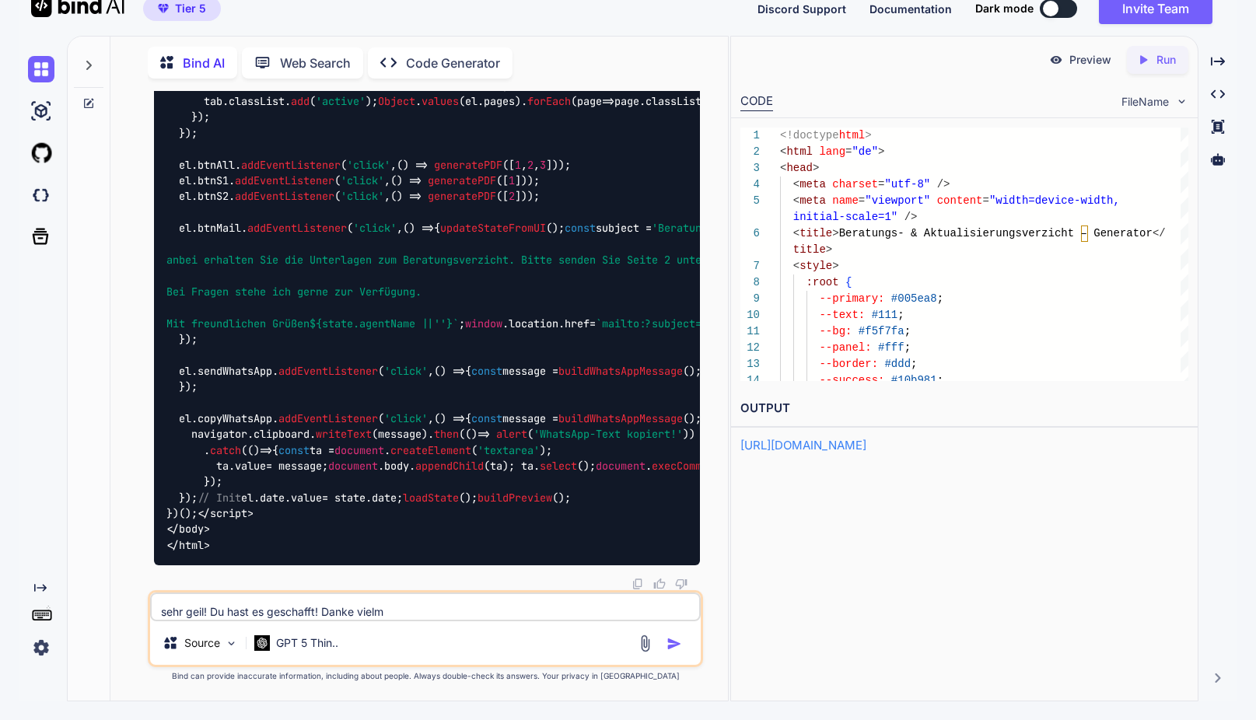
type textarea "x"
type textarea "sehr geil! Du hast es geschafft! Danke vielmas"
type textarea "x"
type textarea "sehr geil! Du hast es geschafft! Danke vielmals!"
type textarea "x"
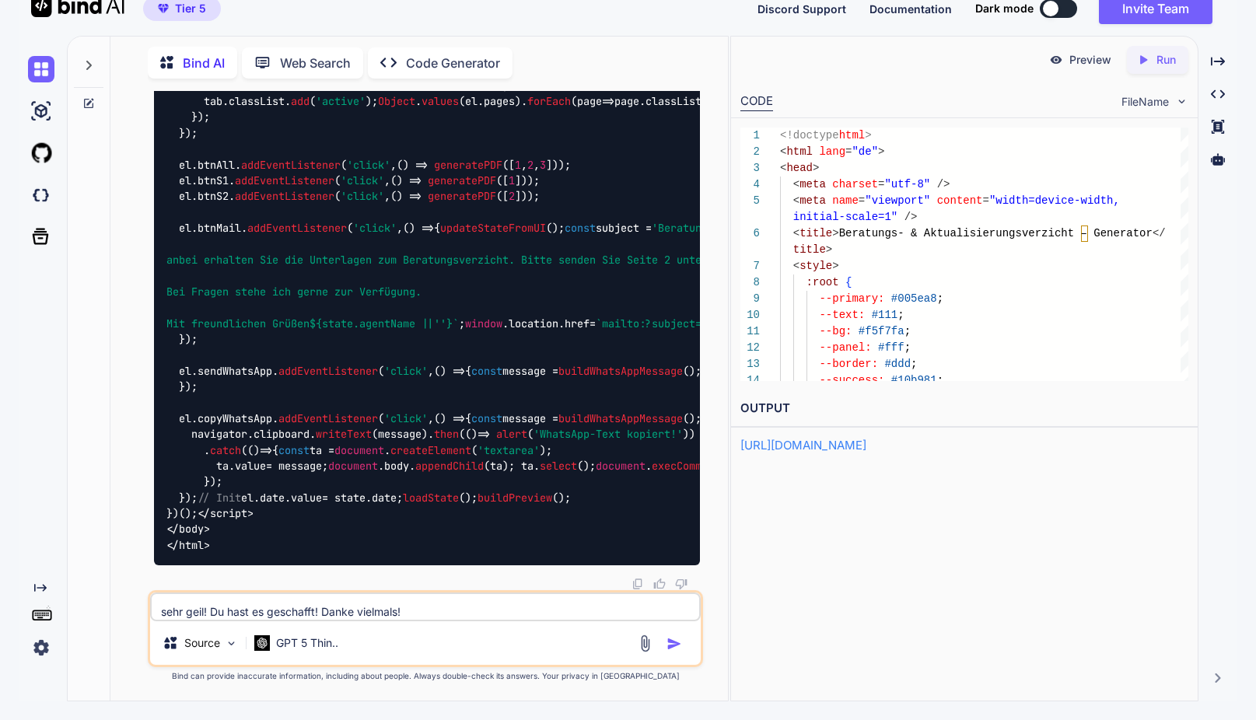
scroll to position [9, 0]
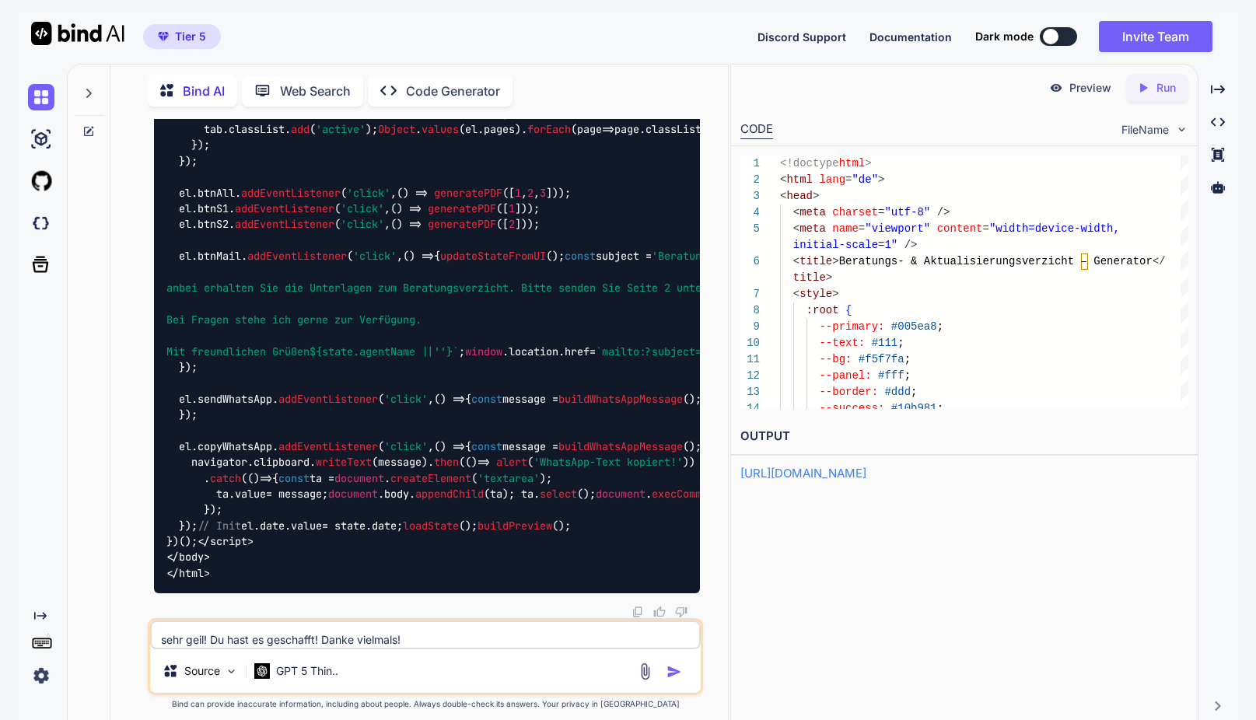
type textarea "sehr geil! Du hast es geschafft! Danke vielmals!"
type textarea "x"
type textarea "sehr geil! Du hast es geschafft! Danke vielmals! b"
type textarea "x"
type textarea "sehr geil! Du hast es geschafft! Danke vielmals! be"
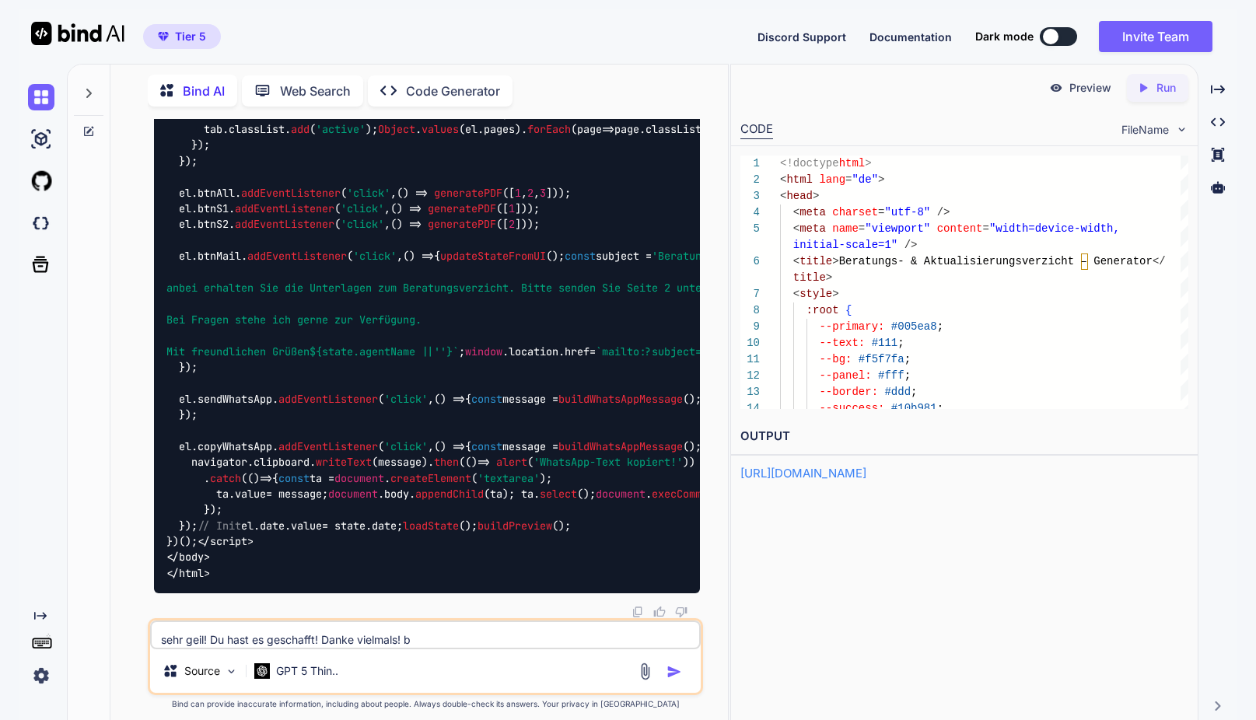
type textarea "x"
type textarea "sehr geil! Du hast es geschafft! Danke vielmals! bek"
type textarea "x"
type textarea "sehr geil! Du hast es geschafft! Danke vielmals! beko"
type textarea "x"
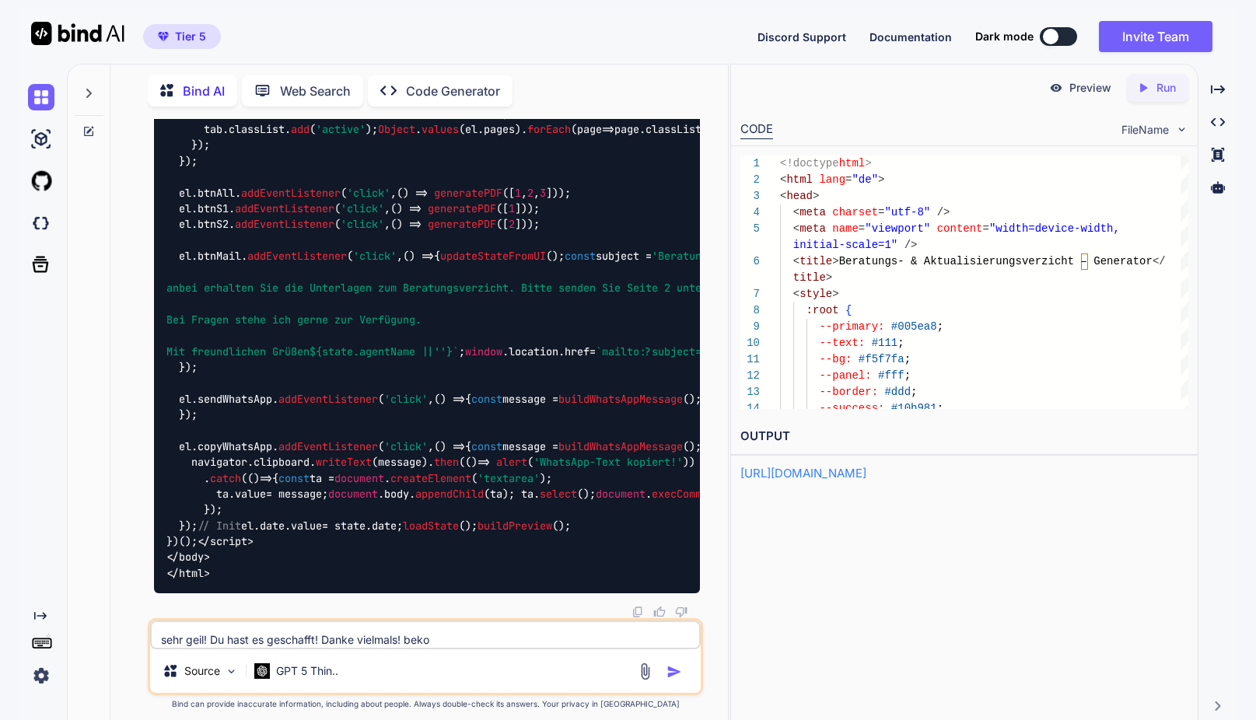
type textarea "sehr geil! Du hast es geschafft! Danke vielmals! bekom"
type textarea "x"
type textarea "sehr geil! Du hast es geschafft! Danke vielmals! bekomm"
type textarea "x"
type textarea "sehr geil! Du hast es geschafft! Danke vielmals! bekomme"
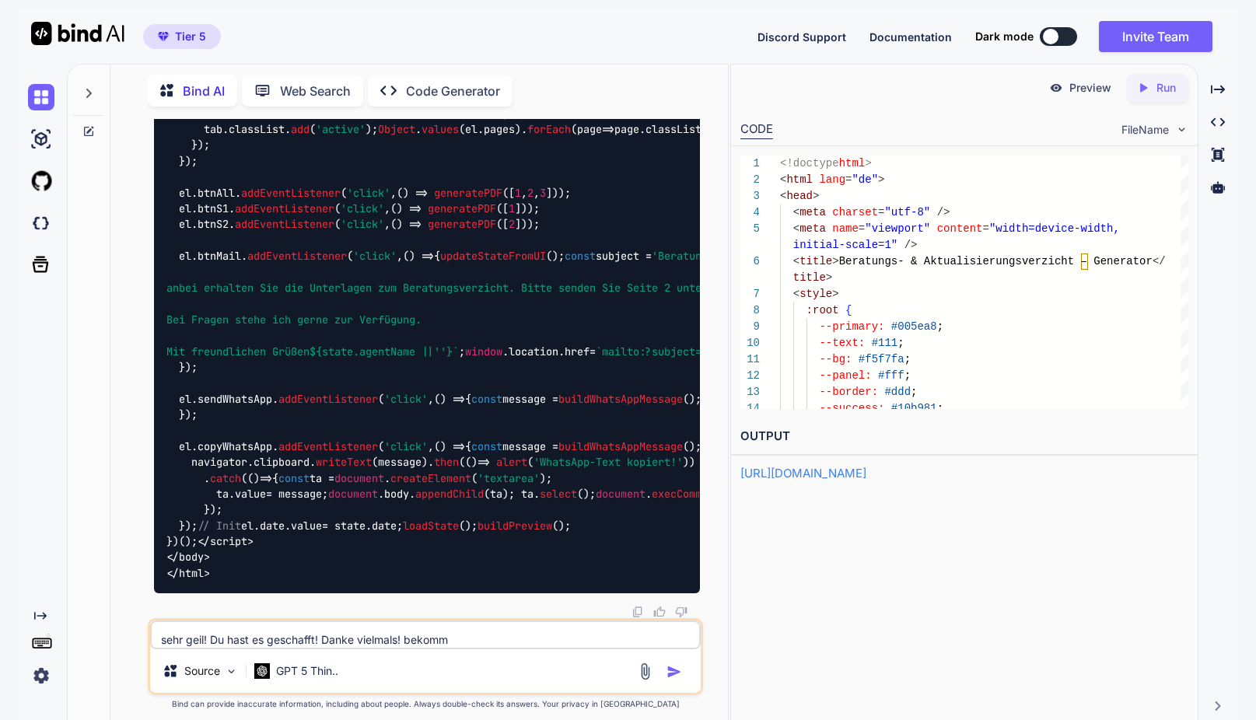
type textarea "x"
type textarea "sehr geil! Du hast es geschafft! Danke vielmals! bekommen"
type textarea "x"
type textarea "sehr geil! Du hast es geschafft! Danke vielmals! bekommen"
type textarea "x"
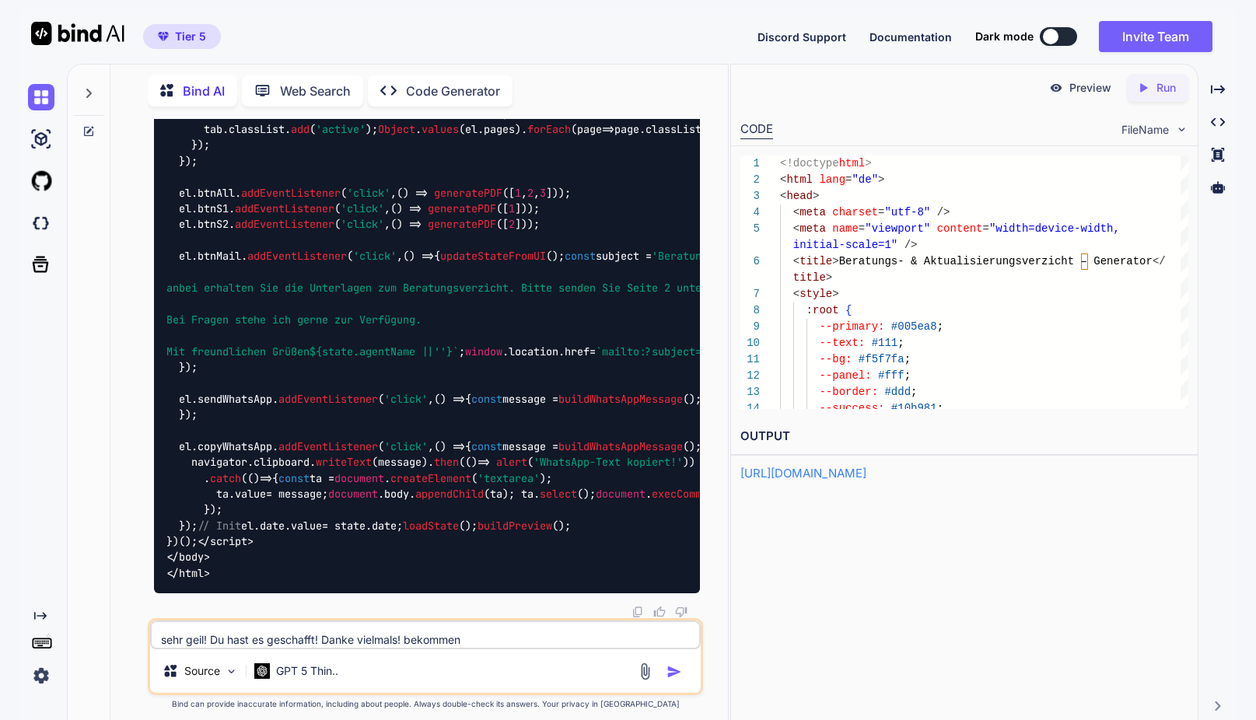
type textarea "sehr geil! Du hast es geschafft! Danke vielmals! bekommen w"
type textarea "x"
type textarea "sehr geil! Du hast es geschafft! Danke vielmals! bekommen wi"
type textarea "x"
type textarea "sehr geil! Du hast es geschafft! Danke vielmals! bekommen wir"
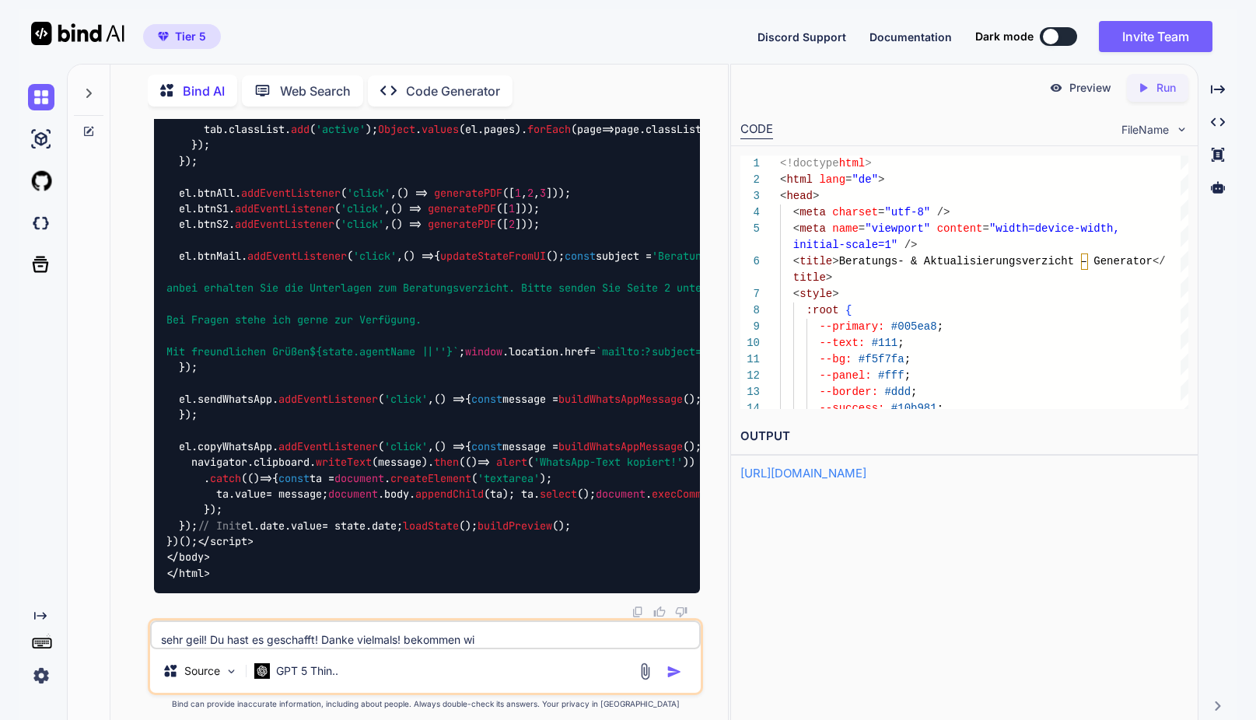
type textarea "x"
type textarea "sehr geil! Du hast es geschafft! Danke vielmals! bekommen wir"
type textarea "x"
type textarea "sehr geil! Du hast es geschafft! Danke vielmals! bekommen wir j"
type textarea "x"
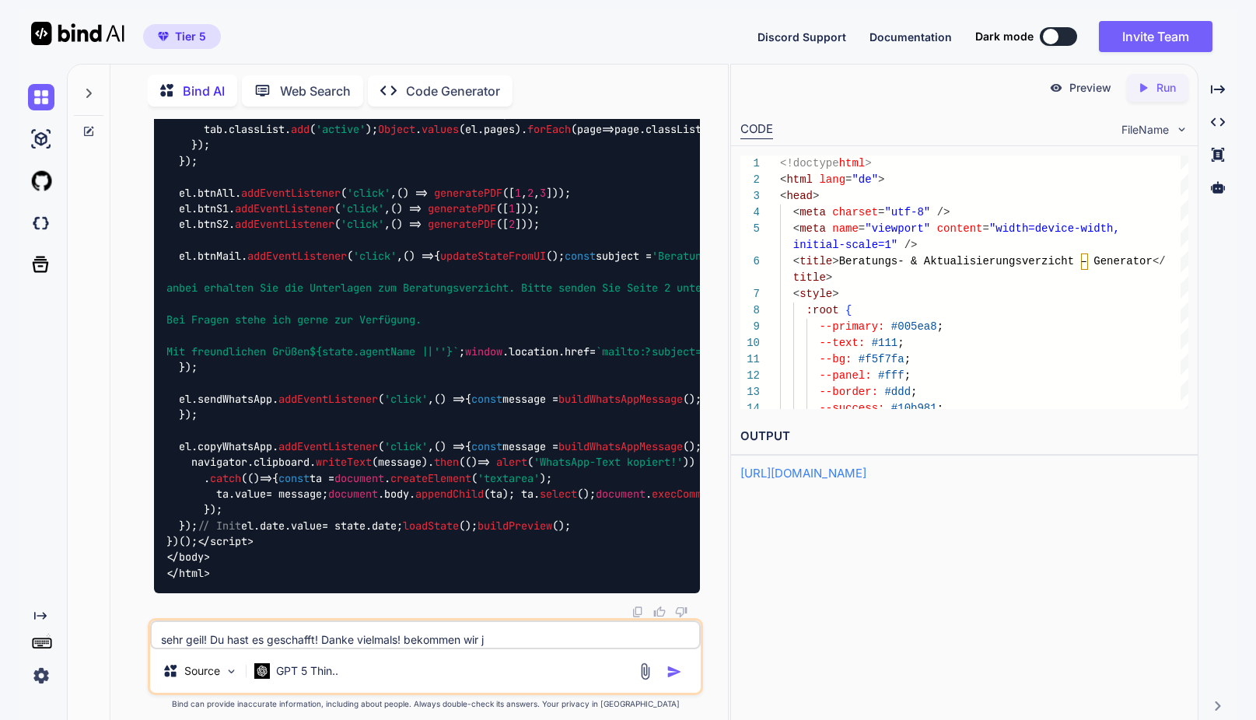
type textarea "sehr geil! Du hast es geschafft! Danke vielmals! bekommen wir je"
type textarea "x"
type textarea "sehr geil! Du hast es geschafft! Danke vielmals! bekommen wir jet"
type textarea "x"
type textarea "sehr geil! Du hast es geschafft! Danke vielmals! bekommen wir jetz"
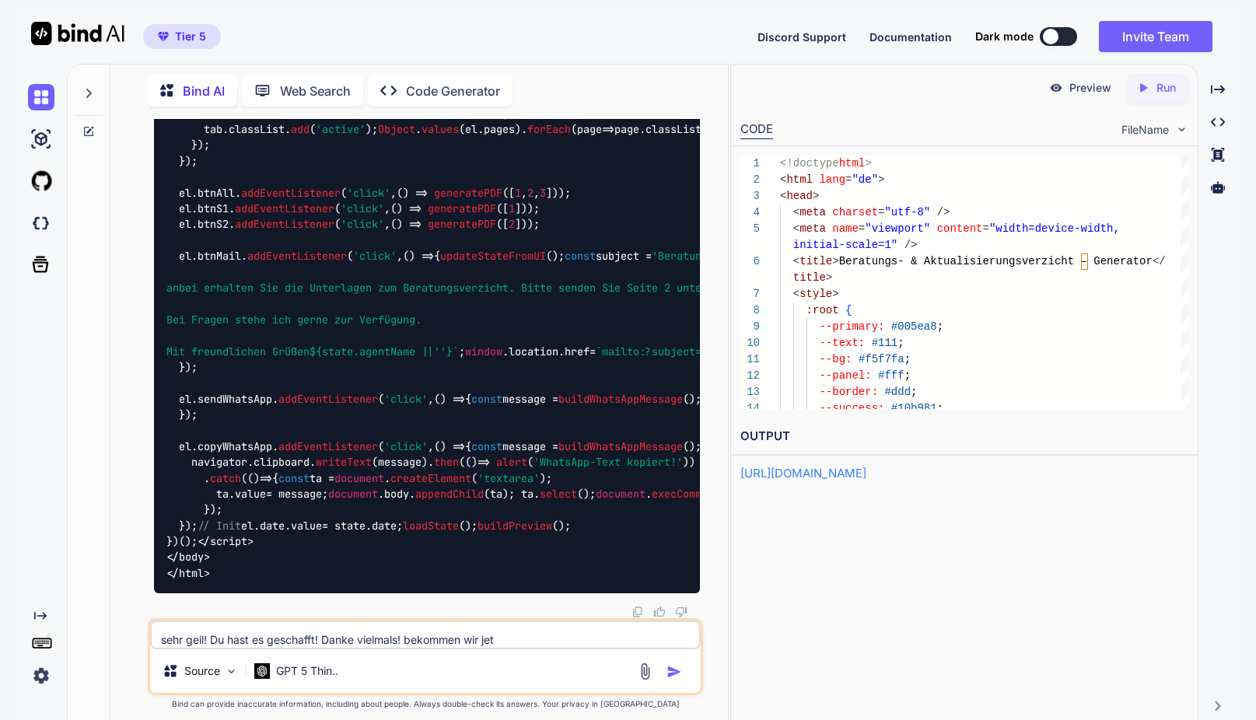
type textarea "x"
type textarea "sehr geil! Du hast es geschafft! Danke vielmals! bekommen wir jetzt"
type textarea "x"
type textarea "sehr geil! Du hast es geschafft! Danke vielmals! bekommen wir jetzt"
type textarea "x"
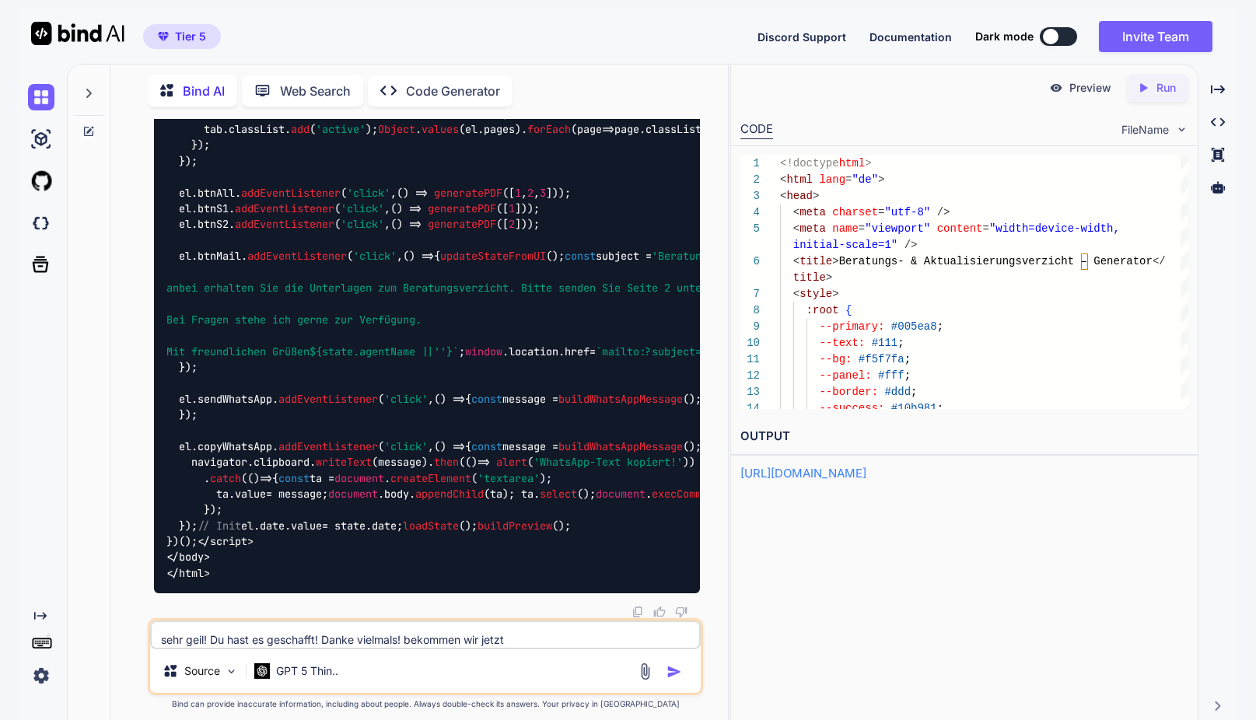
type textarea "sehr geil! Du hast es geschafft! Danke vielmals! bekommen wir jetzt s"
type textarea "x"
type textarea "sehr geil! Du hast es geschafft! Danke vielmals! bekommen wir jetzt se"
type textarea "x"
type textarea "sehr geil! Du hast es geschafft! Danke vielmals! bekommen wir jetzt sei"
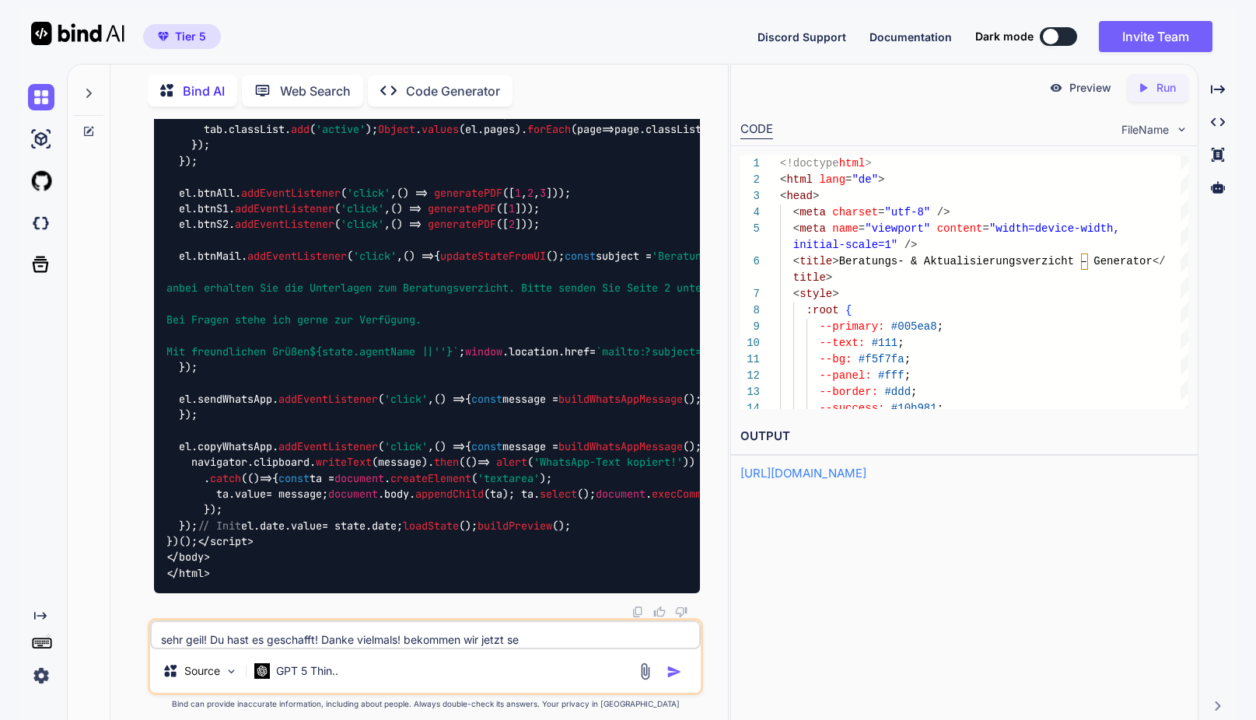
type textarea "x"
type textarea "sehr geil! Du hast es geschafft! Danke vielmals! bekommen wir jetzt seit"
type textarea "x"
type textarea "sehr geil! Du hast es geschafft! Danke vielmals! bekommen wir jetzt seite"
type textarea "x"
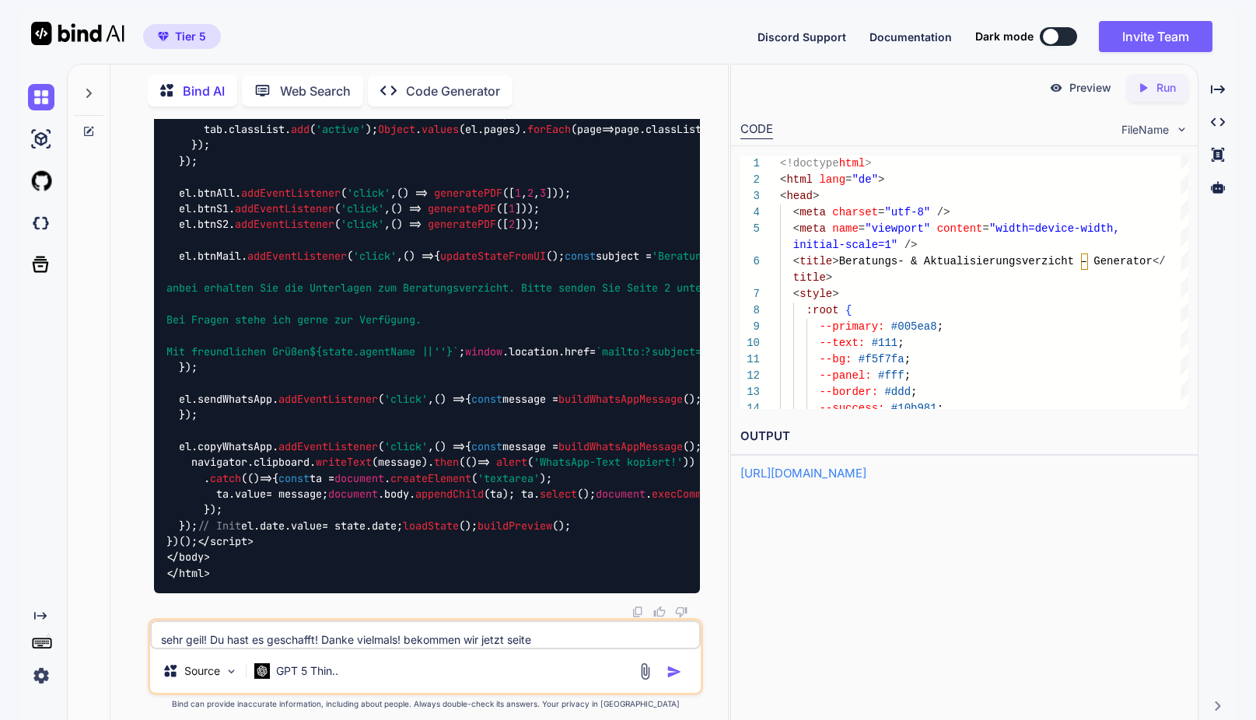
type textarea "sehr geil! Du hast es geschafft! Danke vielmals! bekommen wir jetzt seite"
type textarea "x"
type textarea "sehr geil! Du hast es geschafft! Danke vielmals! bekommen wir jetzt seite 1"
type textarea "x"
type textarea "sehr geil! Du hast es geschafft! Danke vielmals! bekommen wir jetzt seite 1"
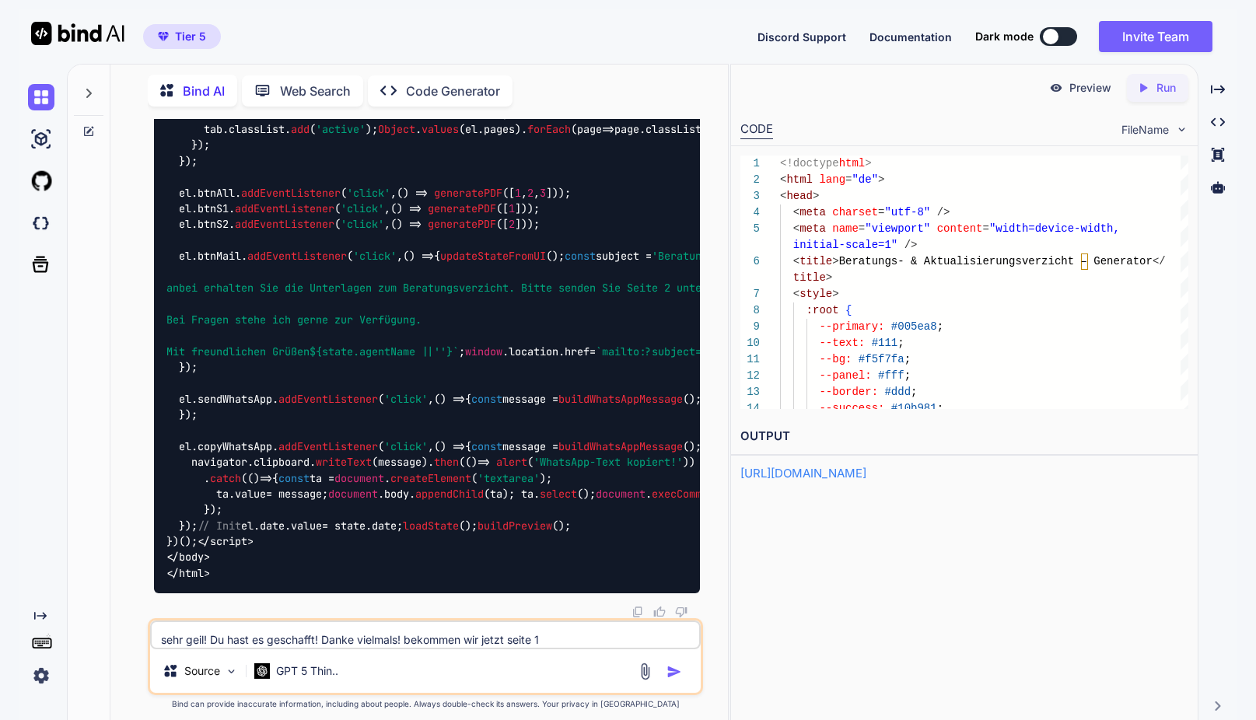
type textarea "x"
type textarea "sehr geil! Du hast es geschafft! Danke vielmals! bekommen wir jetzt seite 1 n"
type textarea "x"
type textarea "sehr geil! Du hast es geschafft! Danke vielmals! bekommen wir jetzt seite 1 no"
type textarea "x"
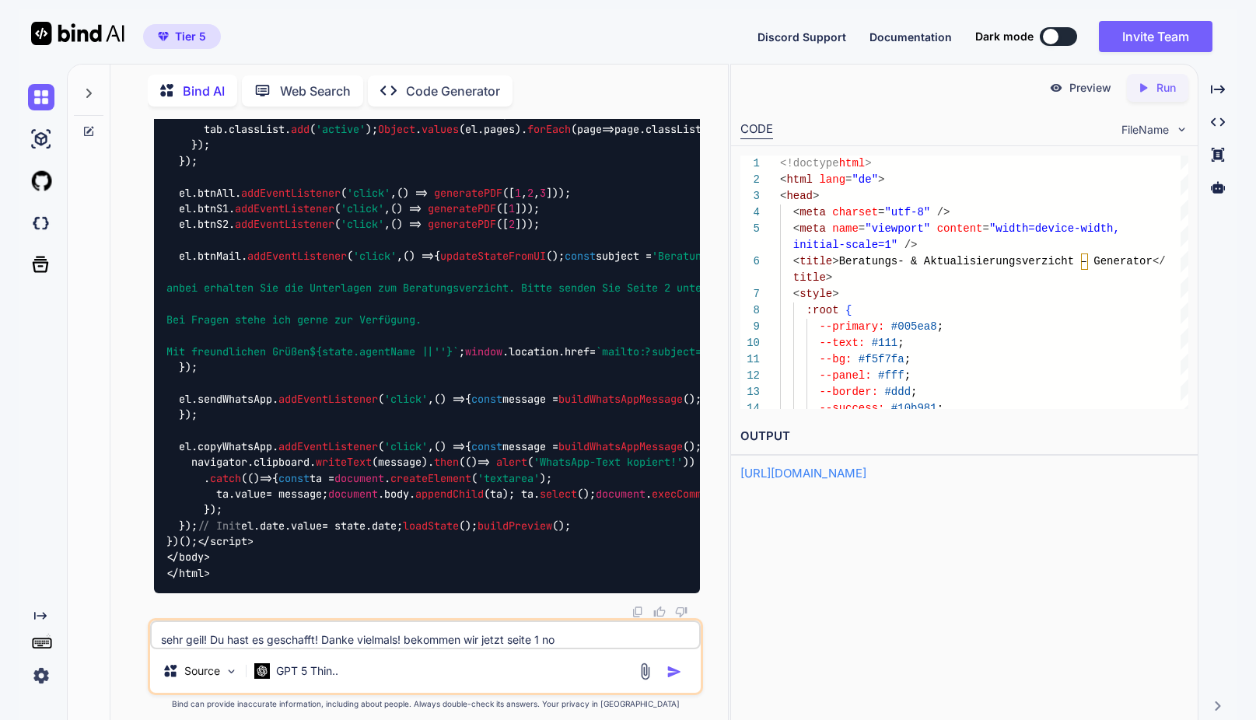
type textarea "sehr geil! Du hast es geschafft! Danke vielmals! bekommen wir jetzt seite 1 noc"
type textarea "x"
type textarea "sehr geil! Du hast es geschafft! Danke vielmals! bekommen wir jetzt seite 1 noch"
type textarea "x"
type textarea "sehr geil! Du hast es geschafft! Danke vielmals! bekommen wir jetzt seite 1 noch"
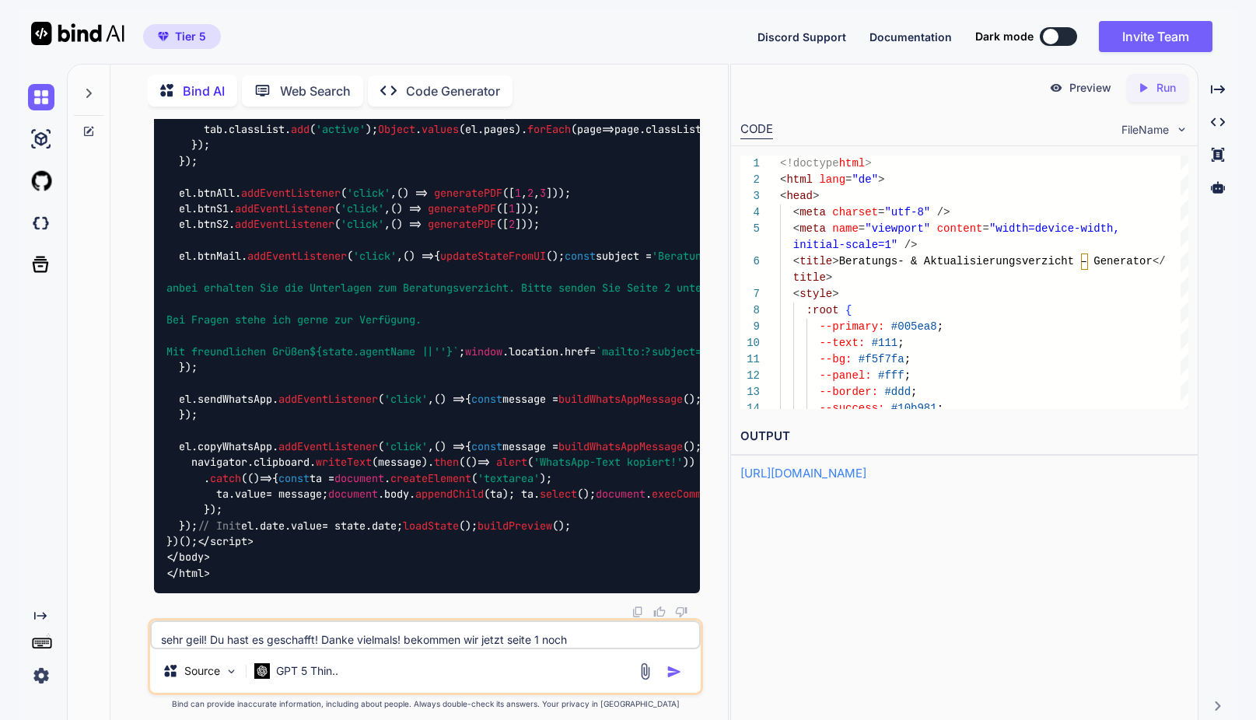
type textarea "x"
type textarea "sehr geil! Du hast es geschafft! Danke vielmals! bekommen wir jetzt seite 1 noc…"
type textarea "x"
type textarea "sehr geil! Du hast es geschafft! Danke vielmals! bekommen wir jetzt seite 1 noc…"
type textarea "x"
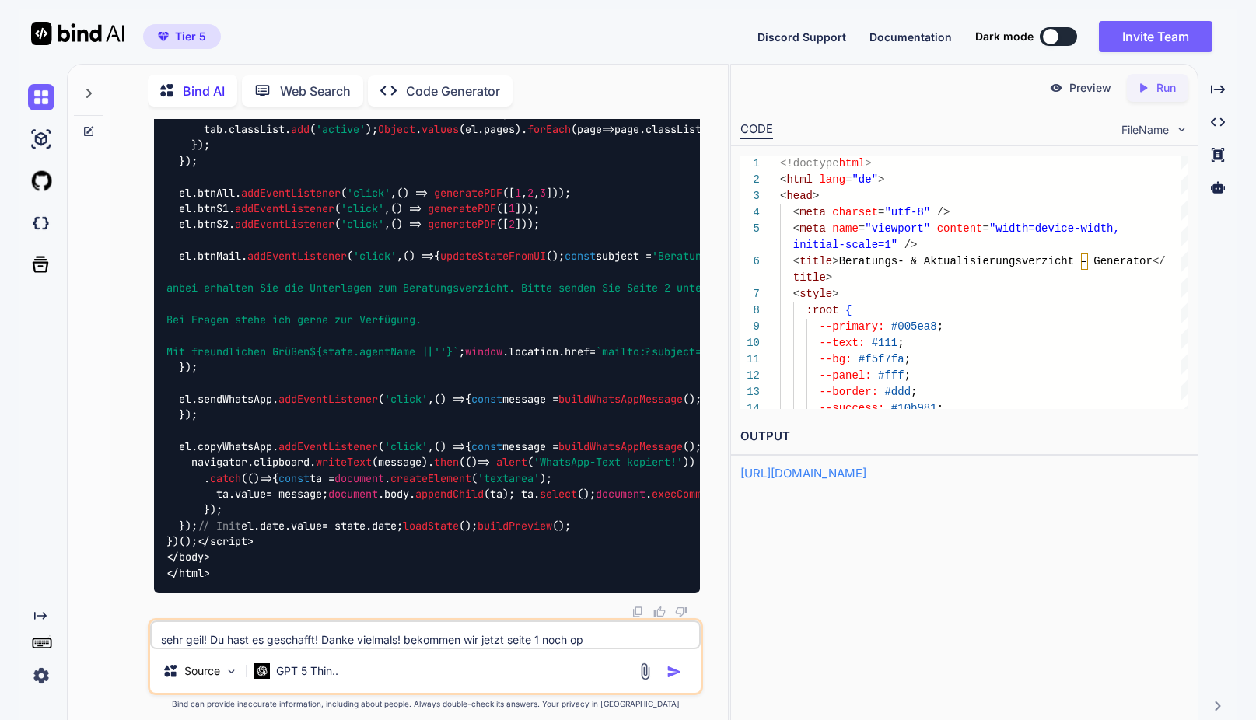
type textarea "sehr geil! Du hast es geschafft! Danke vielmals! bekommen wir jetzt seite 1 noc…"
type textarea "x"
type textarea "sehr geil! Du hast es geschafft! Danke vielmals! bekommen wir jetzt seite 1 noc…"
type textarea "x"
type textarea "sehr geil! Du hast es geschafft! Danke vielmals! bekommen wir jetzt seite 1 noc…"
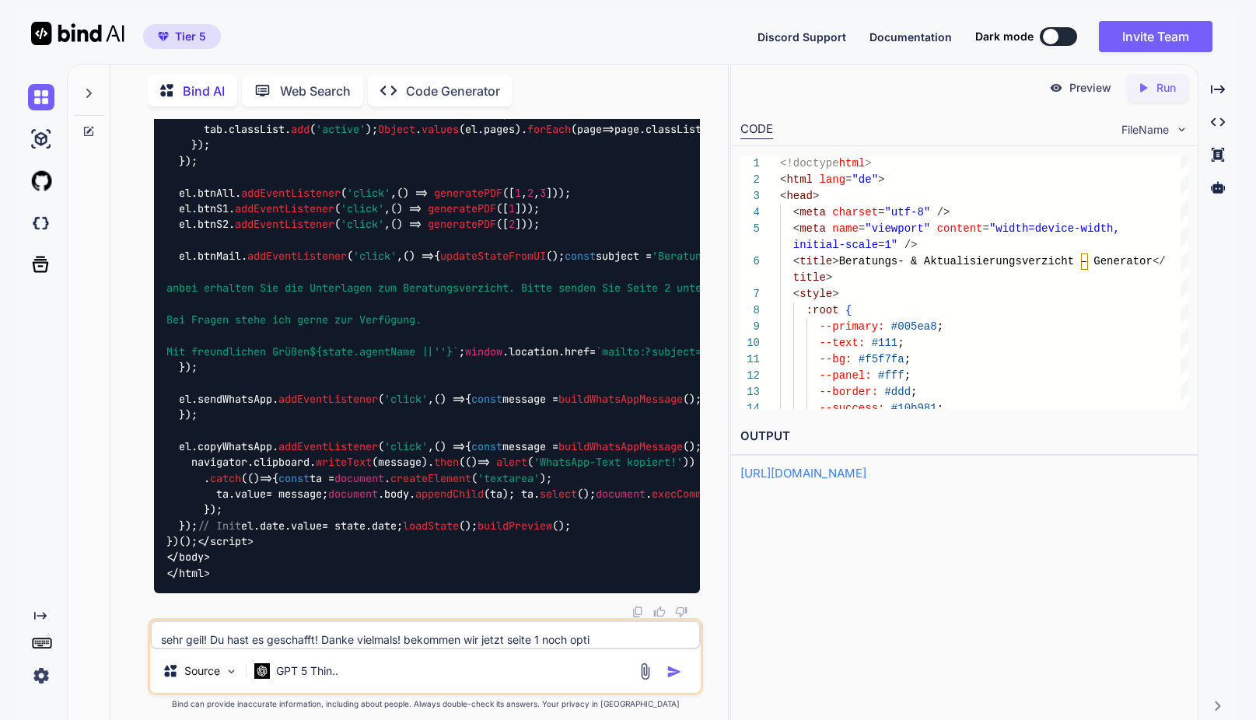
type textarea "x"
type textarea "sehr geil! Du hast es geschafft! Danke vielmals! bekommen wir jetzt seite 1 noc…"
type textarea "x"
type textarea "sehr geil! Du hast es geschafft! Danke vielmals! bekommen wir jetzt seite 1 noc…"
type textarea "x"
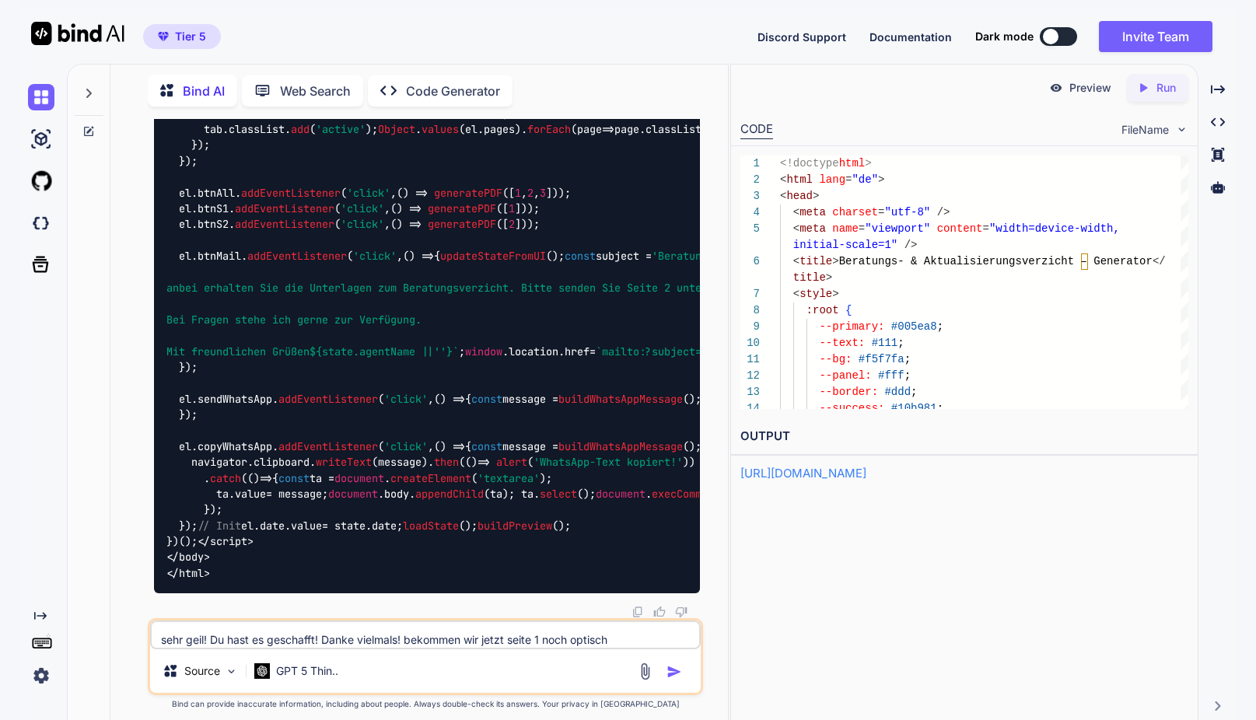
type textarea "sehr geil! Du hast es geschafft! Danke vielmals! bekommen wir jetzt seite 1 noc…"
type textarea "x"
type textarea "sehr geil! Du hast es geschafft! Danke vielmals! bekommen wir jetzt seite 1 noc…"
type textarea "x"
type textarea "sehr geil! Du hast es geschafft! Danke vielmals! bekommen wir jetzt seite 1 noc…"
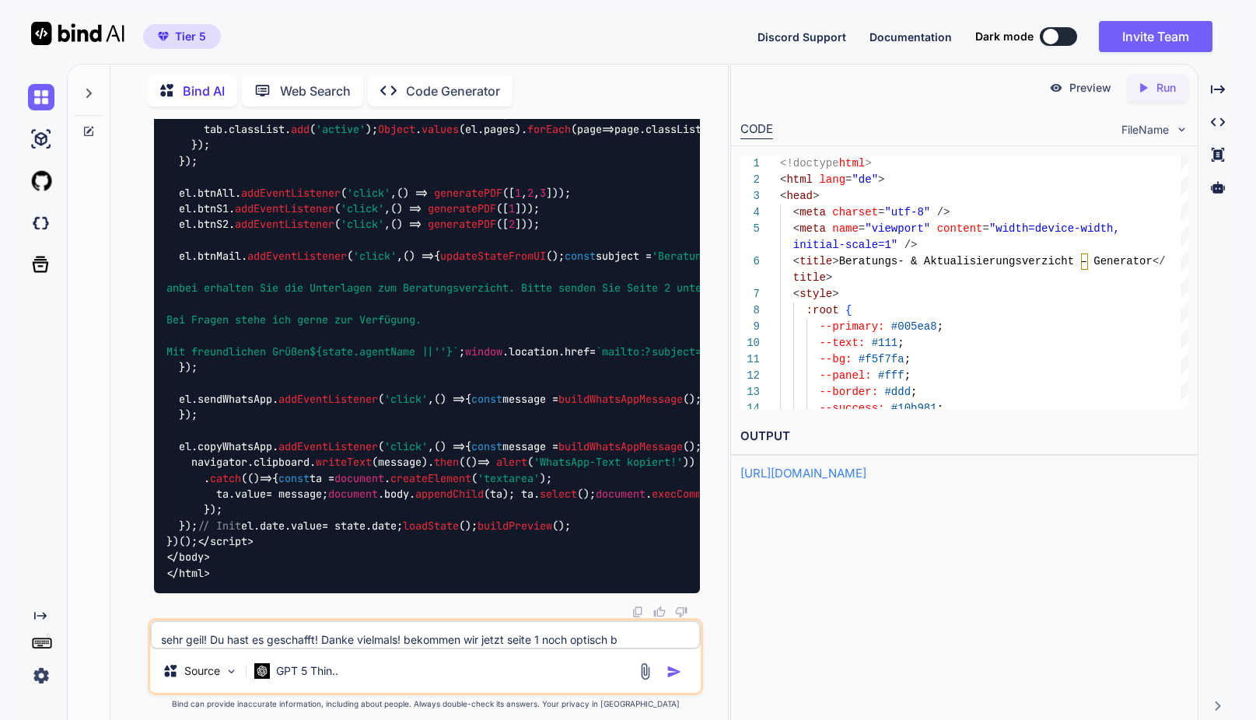
type textarea "x"
type textarea "sehr geil! Du hast es geschafft! Danke vielmals! bekommen wir jetzt seite 1 noc…"
type textarea "x"
type textarea "sehr geil! Du hast es geschafft! Danke vielmals! bekommen wir jetzt seite 1 noc…"
type textarea "x"
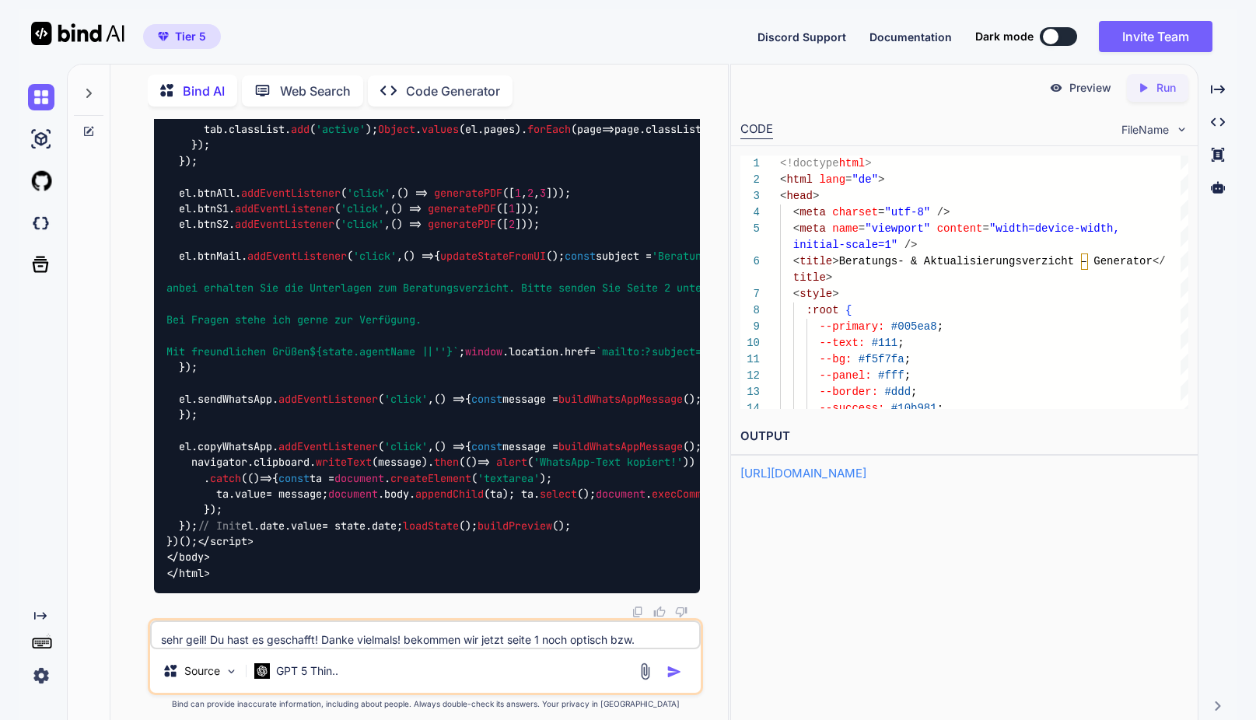
type textarea "sehr geil! Du hast es geschafft! Danke vielmals! bekommen wir jetzt seite 1 noc…"
type textarea "x"
type textarea "sehr geil! Du hast es geschafft! Danke vielmals! bekommen wir jetzt seite 1 noc…"
type textarea "x"
type textarea "sehr geil! Du hast es geschafft! Danke vielmals! bekommen wir jetzt seite 1 noc…"
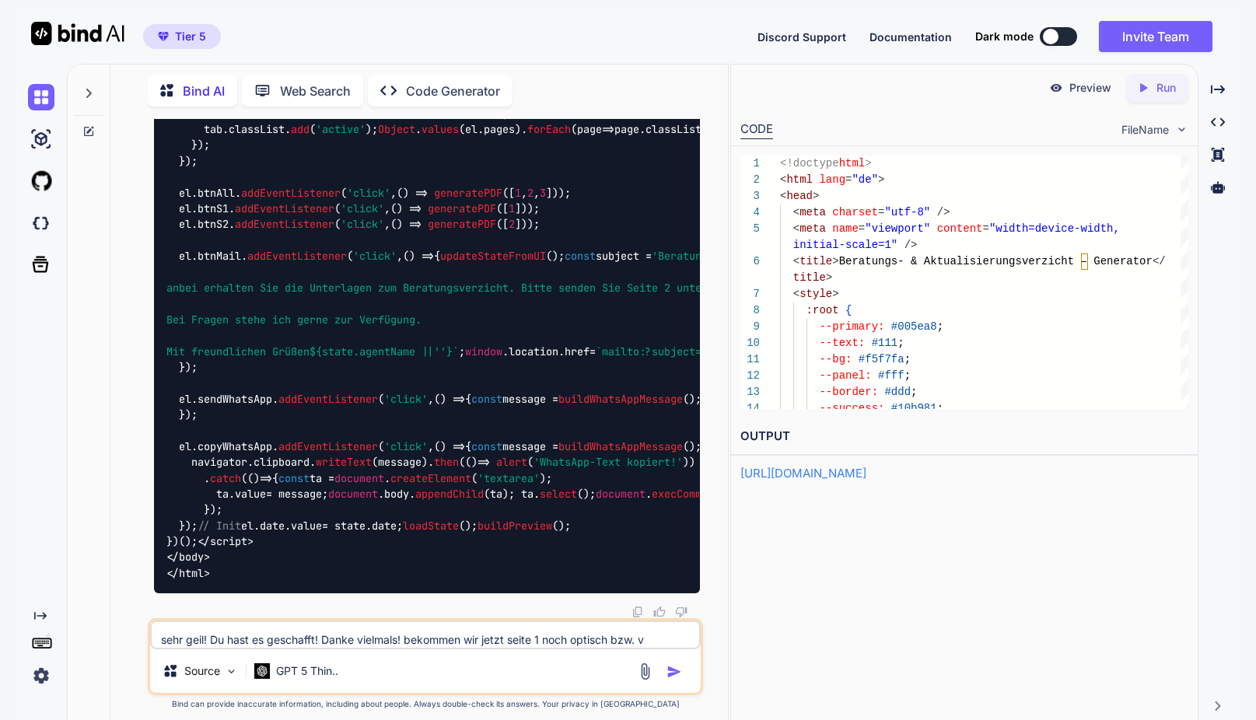
type textarea "x"
type textarea "sehr geil! Du hast es geschafft! Danke vielmals! bekommen wir jetzt seite 1 noc…"
type textarea "x"
type textarea "sehr geil! Du hast es geschafft! Danke vielmals! bekommen wir jetzt seite 1 noc…"
type textarea "x"
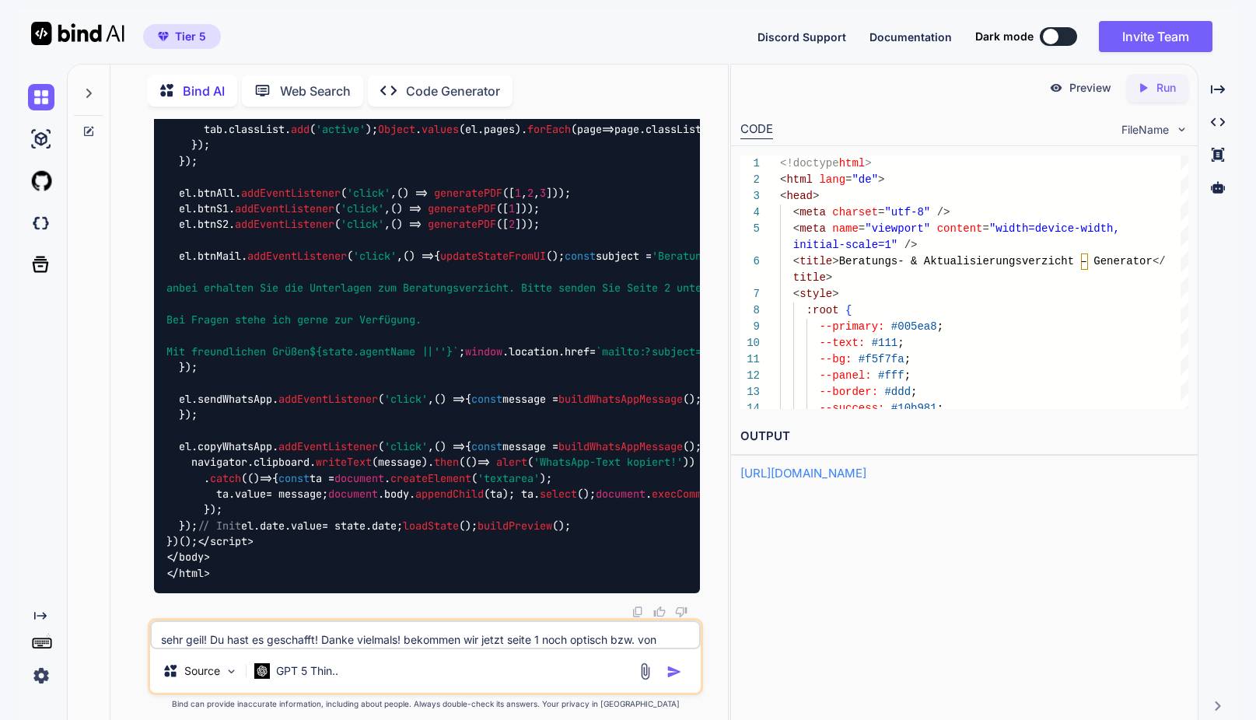
type textarea "sehr geil! Du hast es geschafft! Danke vielmals! bekommen wir jetzt seite 1 noc…"
type textarea "x"
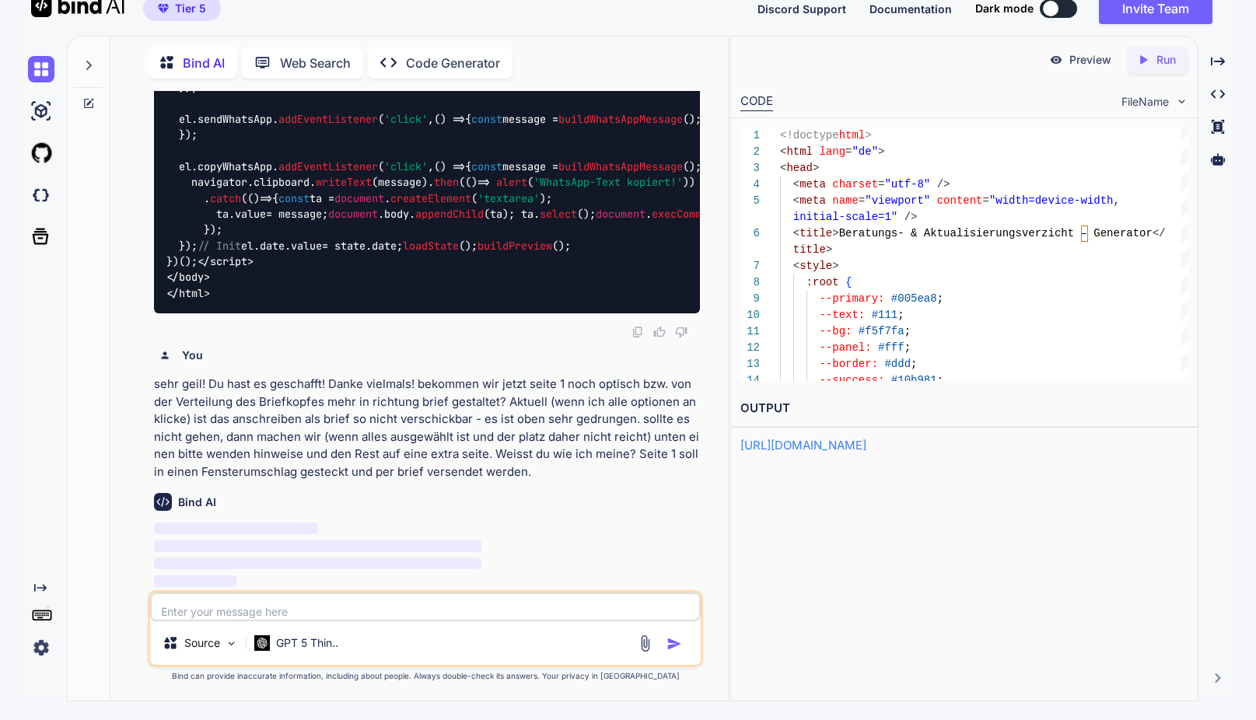
scroll to position [111511, 0]
click at [1046, 282] on div ":root {" at bounding box center [984, 283] width 408 height 16
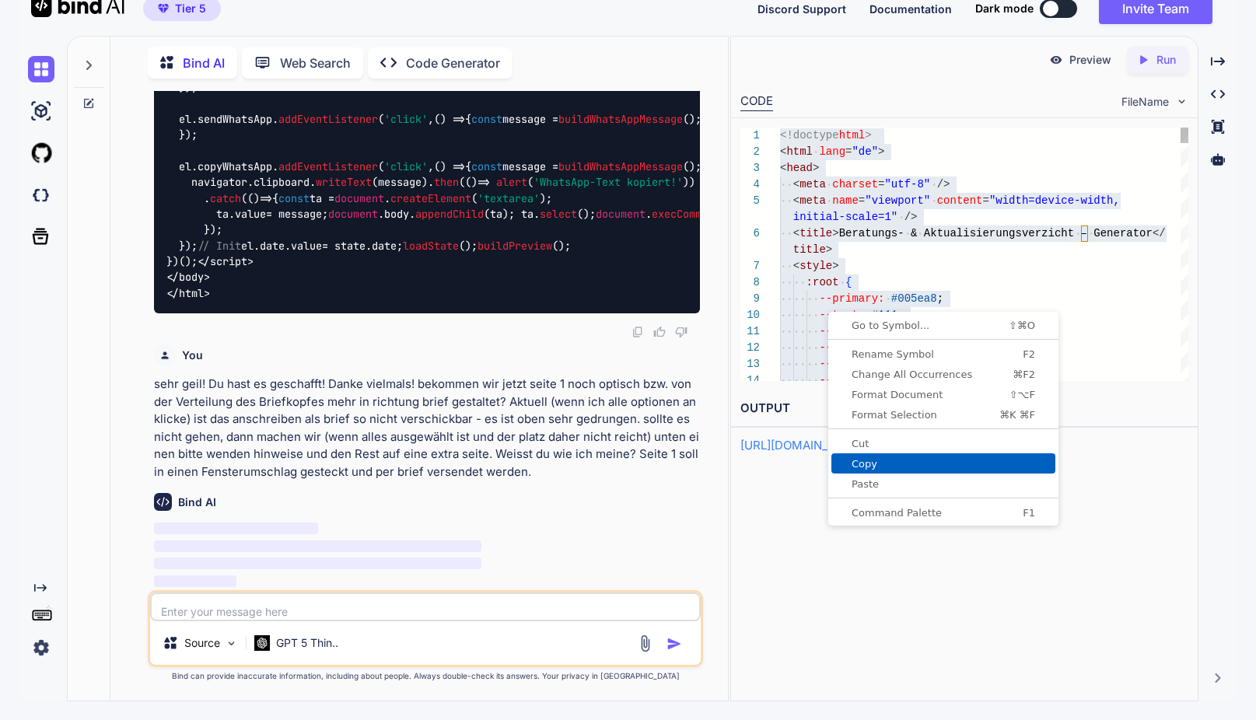
click at [878, 460] on span "Copy" at bounding box center [944, 464] width 224 height 10
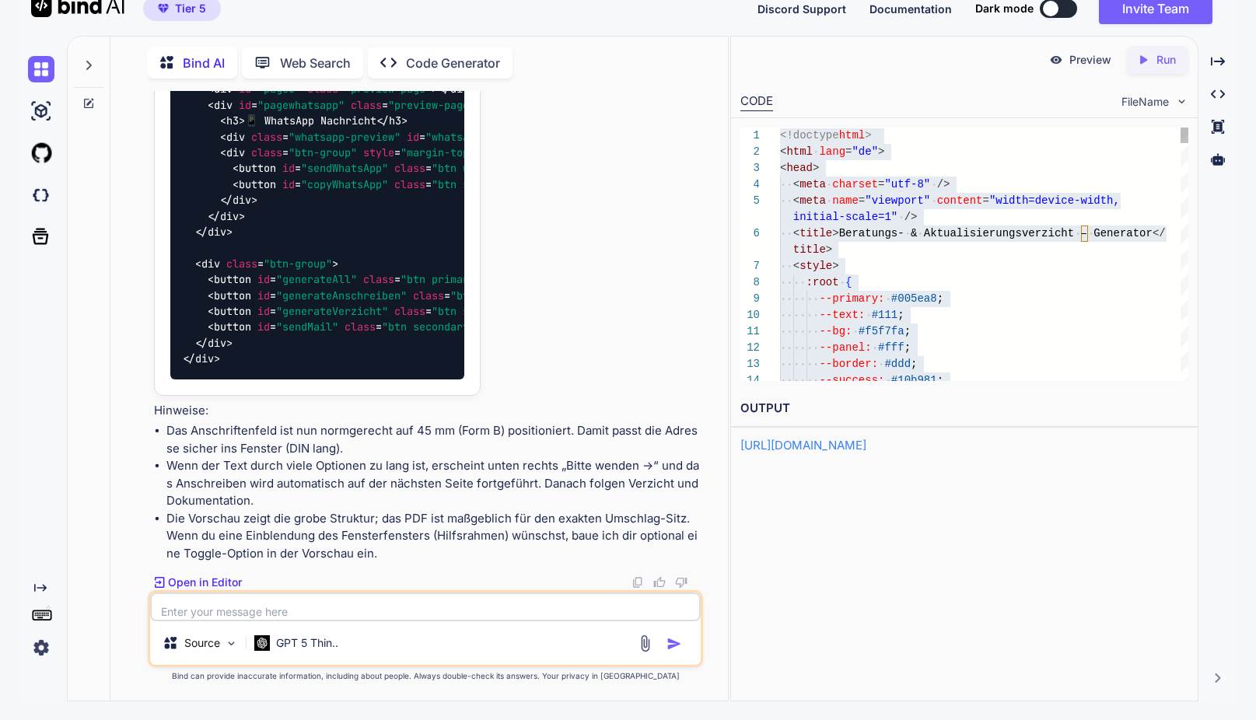
scroll to position [114409, 0]
click at [331, 606] on textarea at bounding box center [425, 607] width 551 height 29
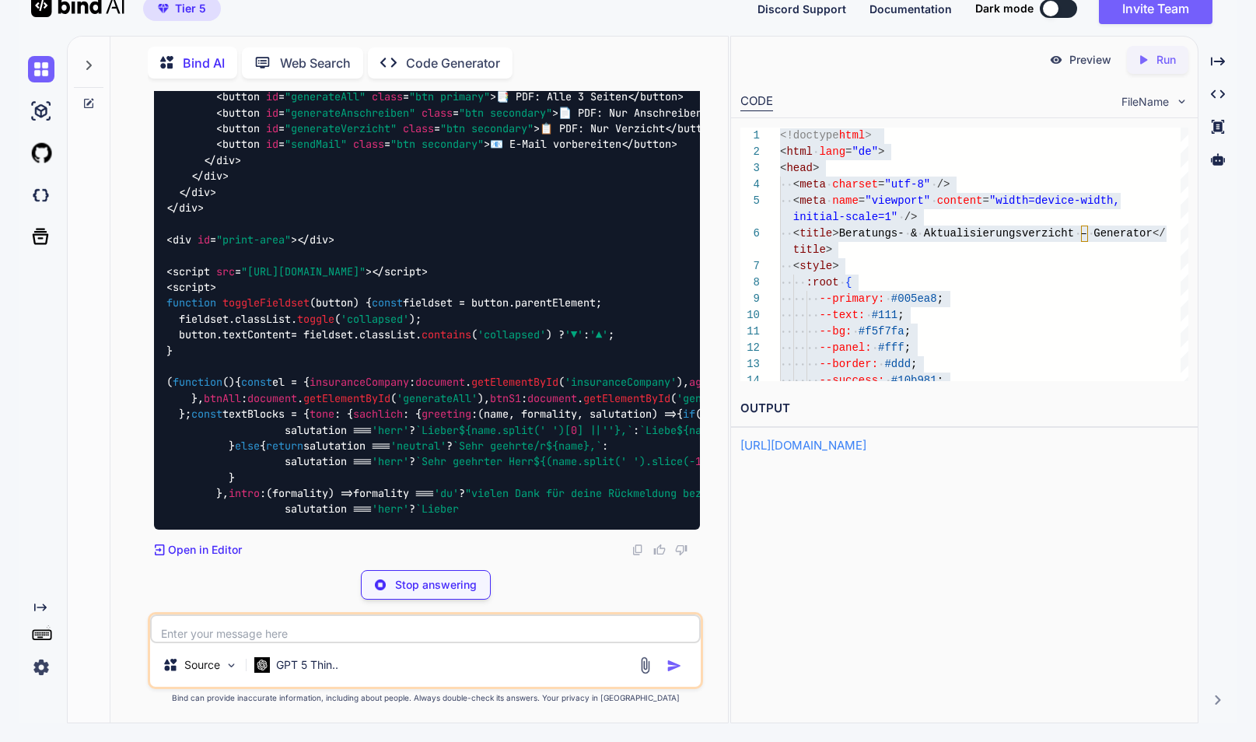
scroll to position [114716, 0]
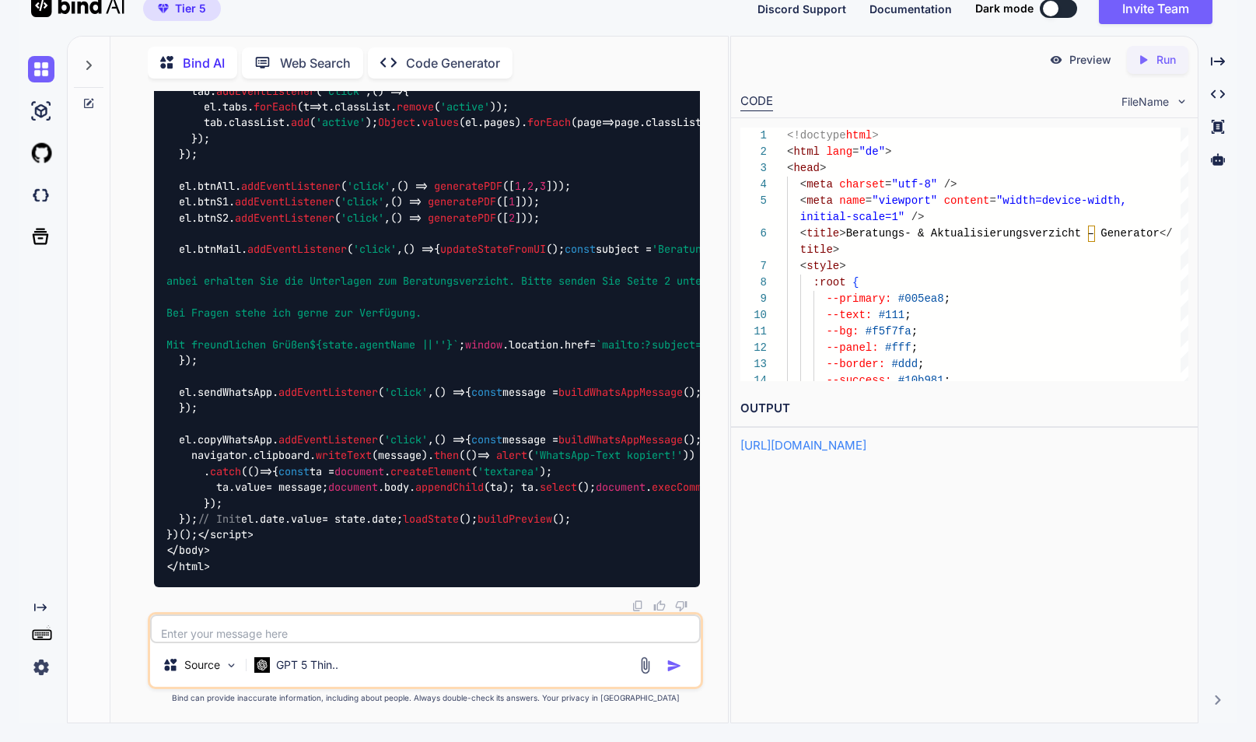
scroll to position [32, 0]
